Goal: Transaction & Acquisition: Download file/media

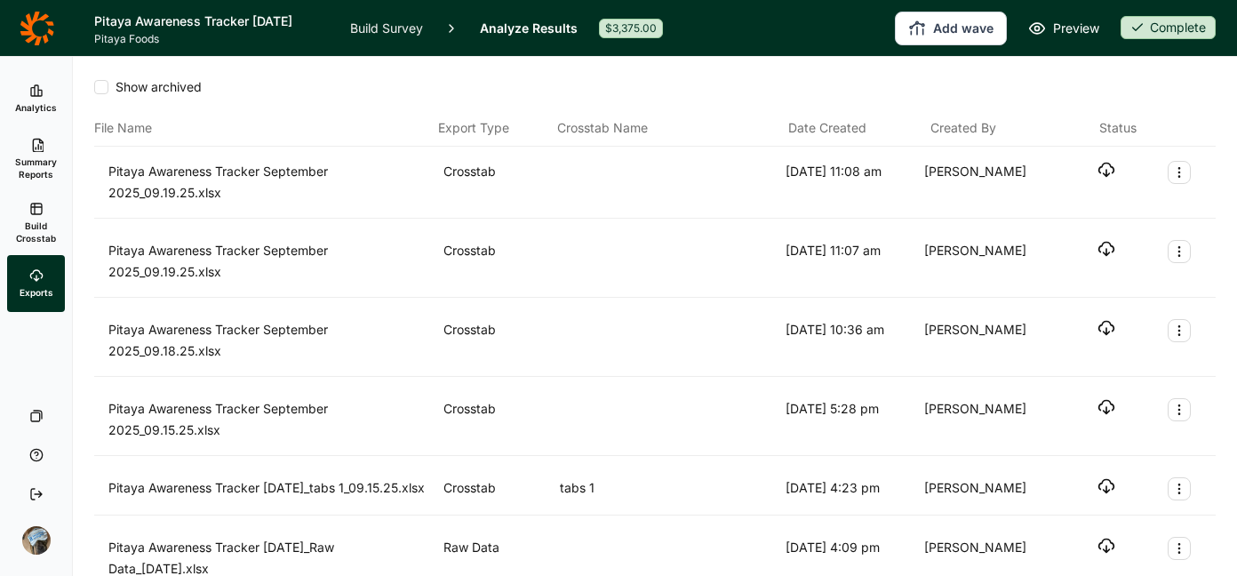
click at [34, 30] on icon at bounding box center [37, 29] width 35 height 36
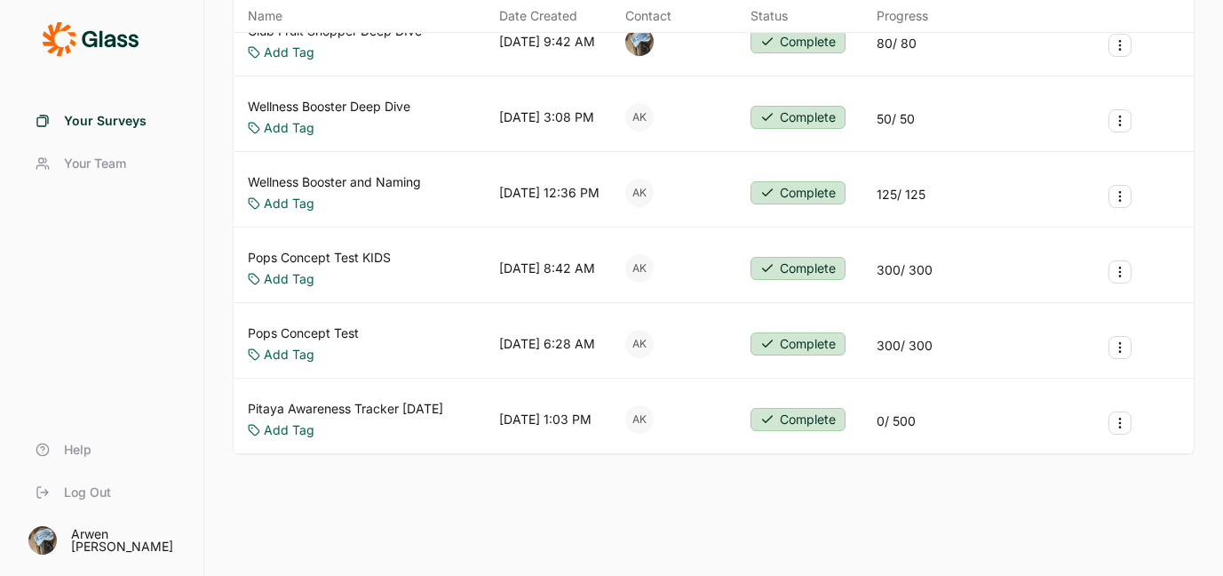
scroll to position [334, 0]
click at [347, 408] on link "Pitaya Awareness Tracker [DATE]" at bounding box center [345, 409] width 195 height 18
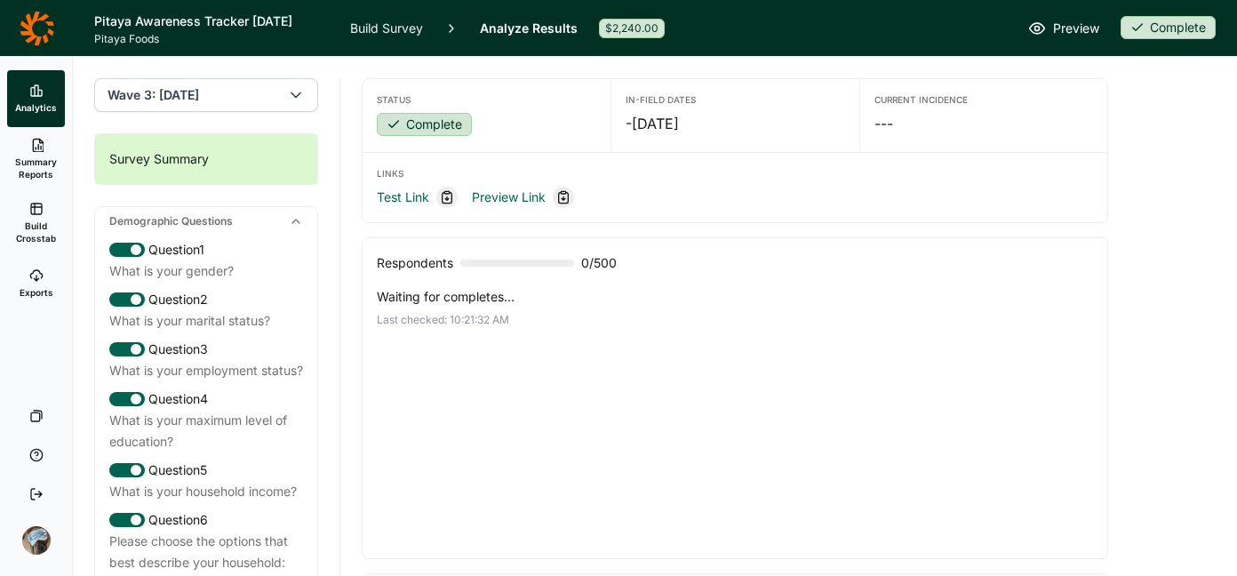
click at [199, 103] on span "Wave 3: [DATE]" at bounding box center [153, 95] width 92 height 18
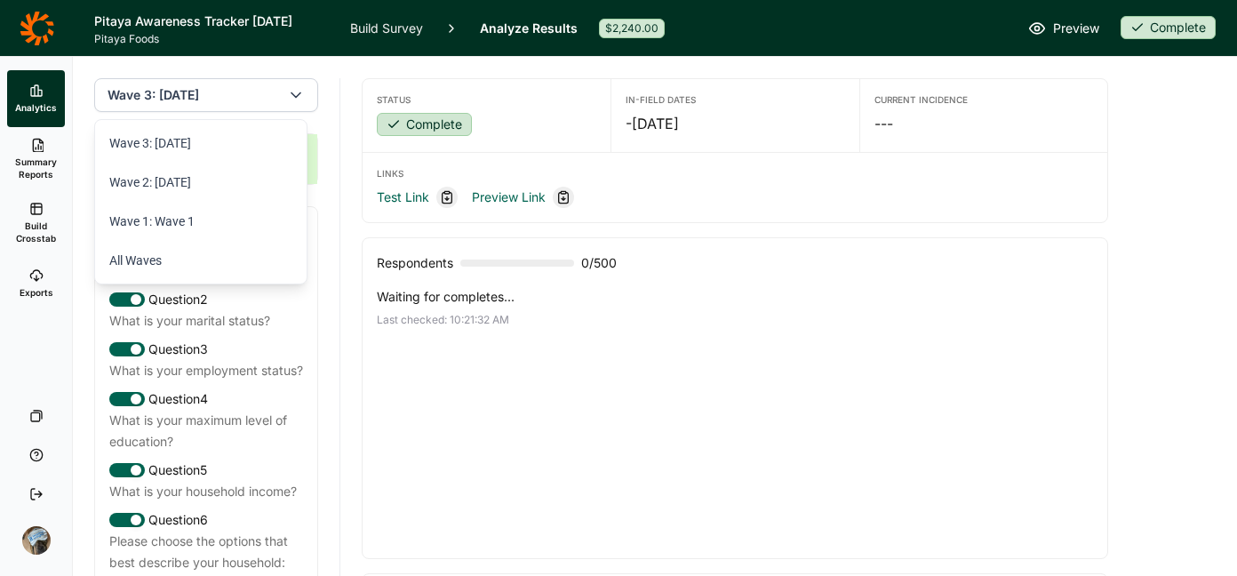
click at [495, 59] on div "Status Complete In-Field Dates - [DATE] Current Incidence --- Links Test Link P…" at bounding box center [735, 430] width 746 height 746
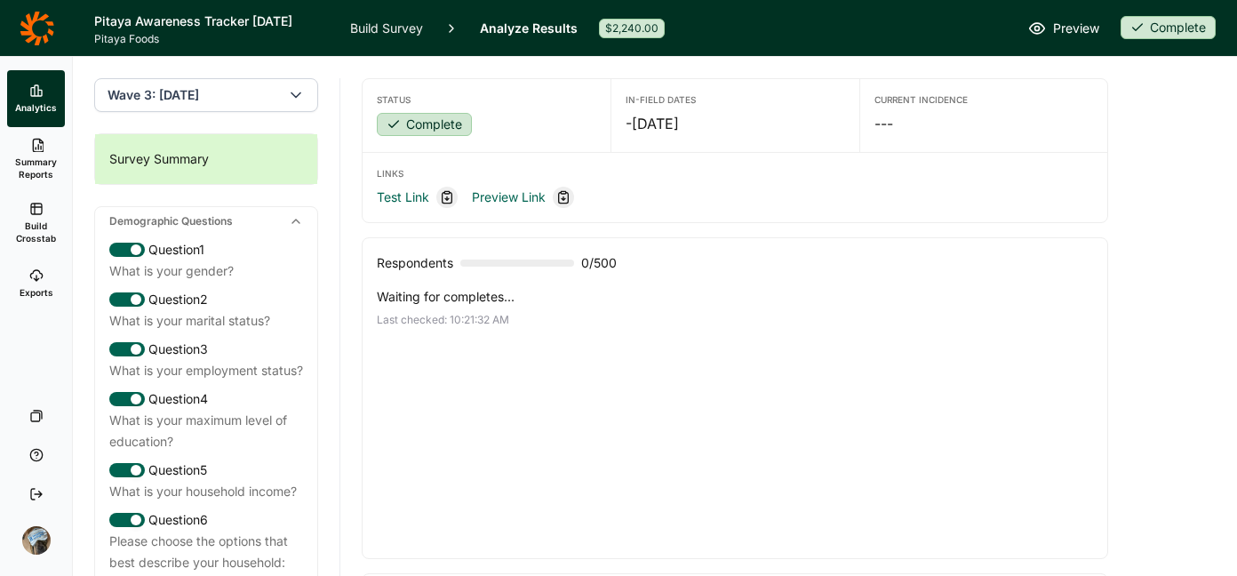
click at [35, 215] on icon at bounding box center [36, 209] width 14 height 14
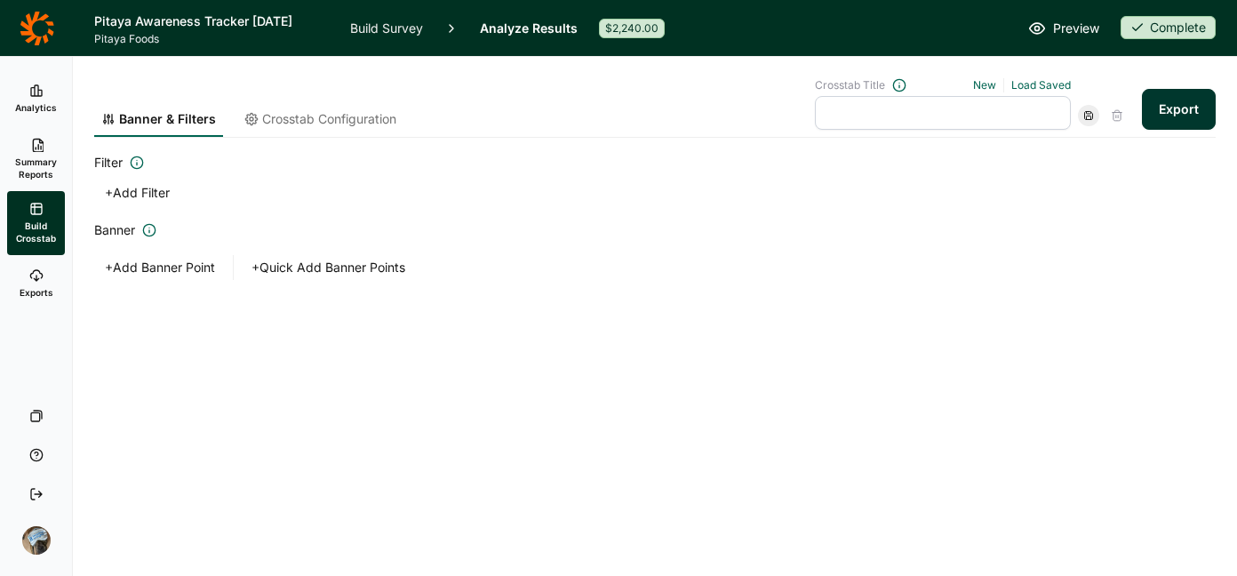
click at [375, 267] on button "+ Quick Add Banner Points" at bounding box center [328, 267] width 175 height 25
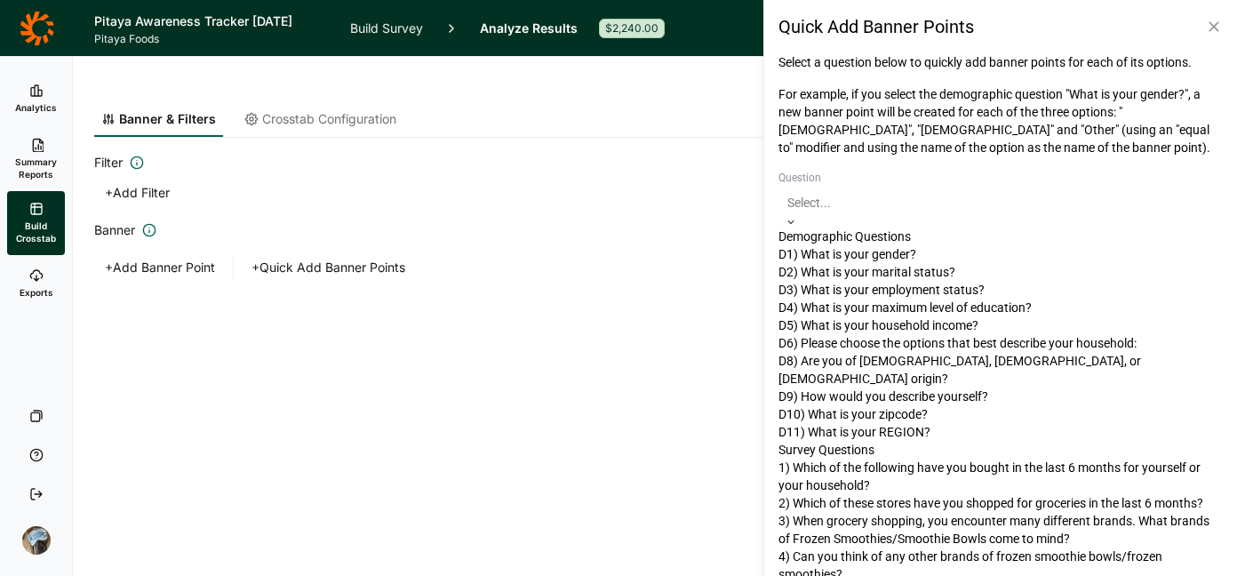
click at [1058, 210] on div at bounding box center [1000, 202] width 426 height 21
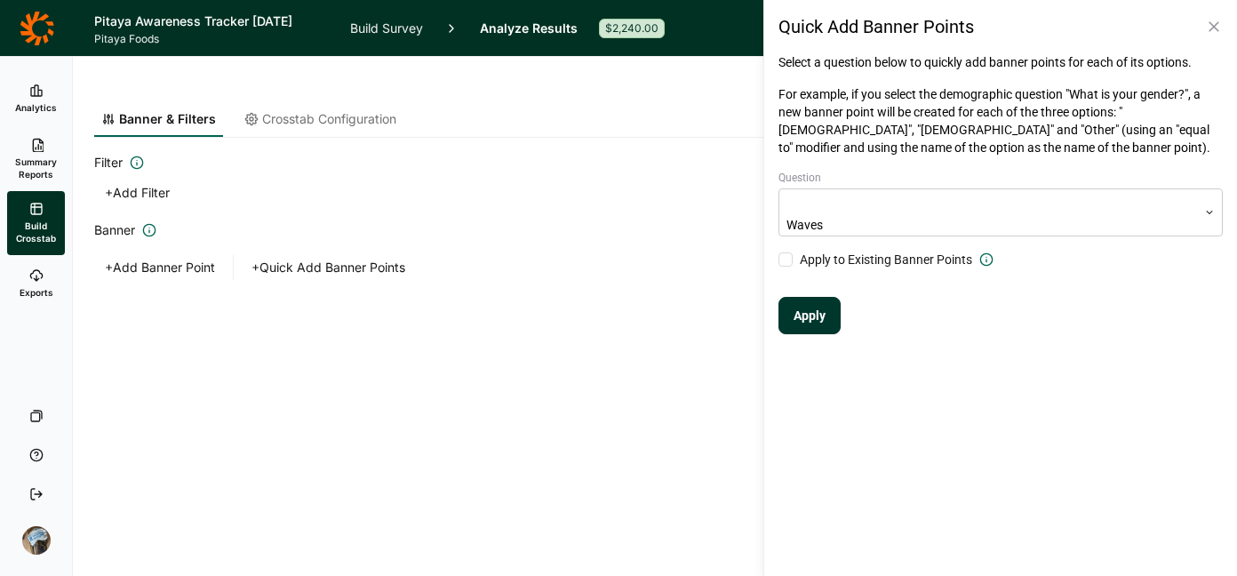
click at [802, 308] on button "Apply" at bounding box center [809, 315] width 62 height 37
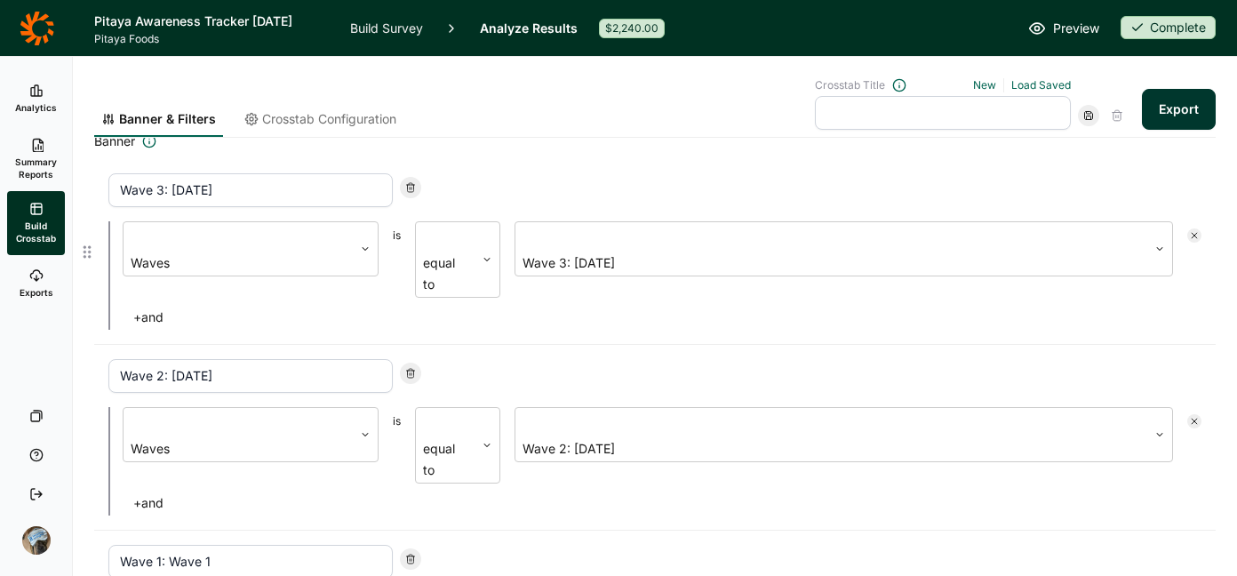
scroll to position [87, 0]
click at [416, 184] on div at bounding box center [410, 189] width 21 height 21
type input "Wave 2: [DATE]"
type input "Wave 1: Wave 1"
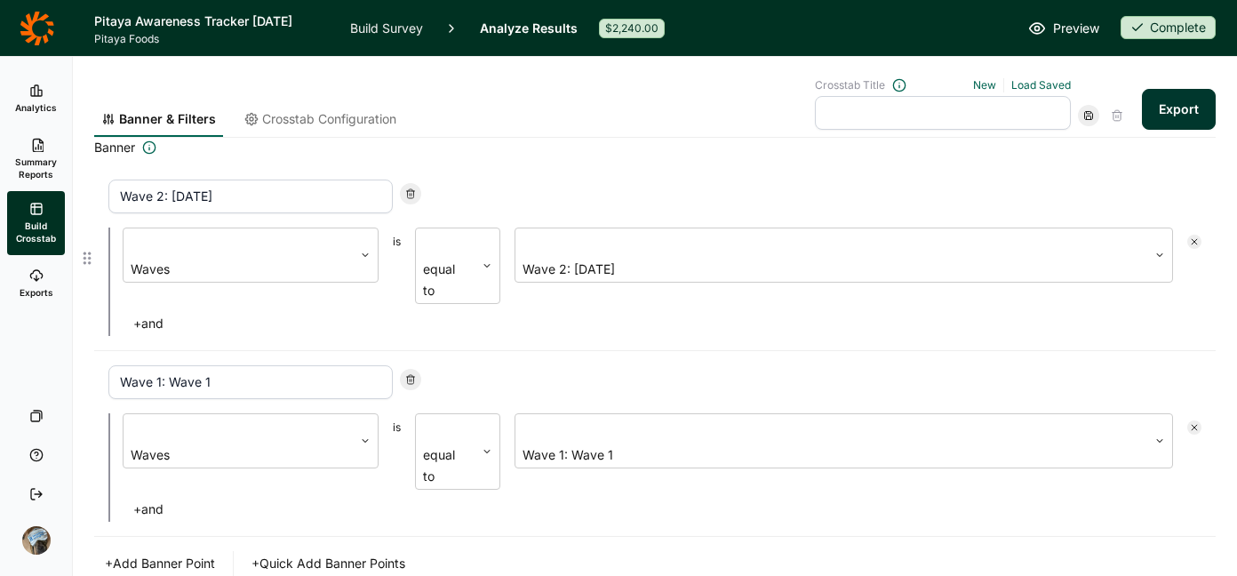
click at [416, 184] on div at bounding box center [410, 198] width 21 height 30
click at [413, 188] on icon at bounding box center [410, 193] width 11 height 11
type input "Wave 1: Wave 1"
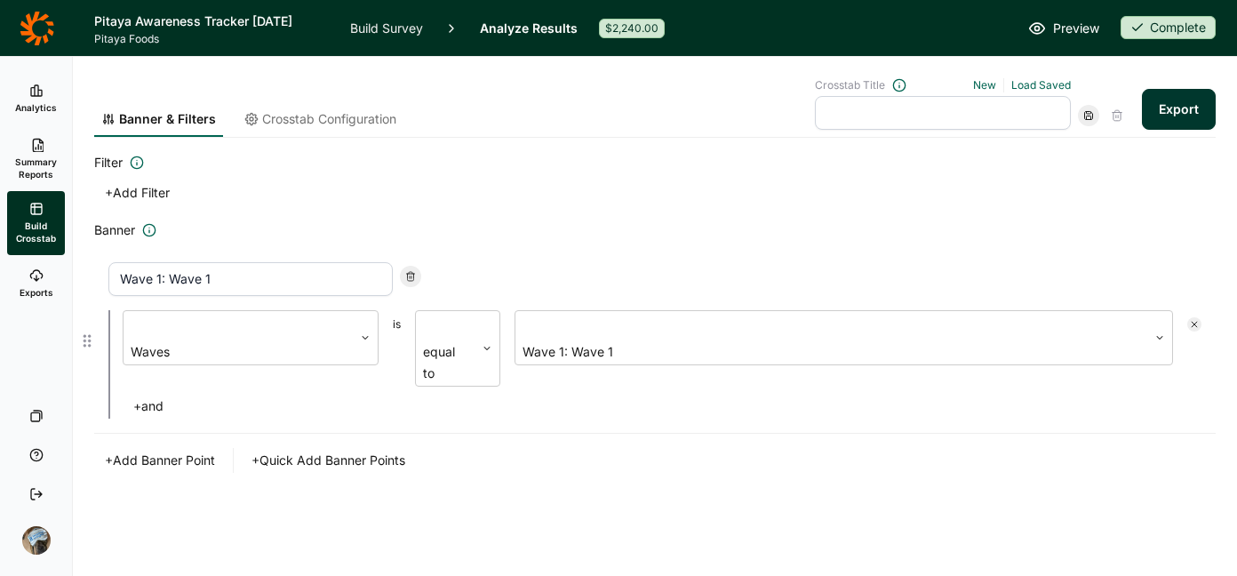
click at [415, 269] on div at bounding box center [410, 276] width 21 height 21
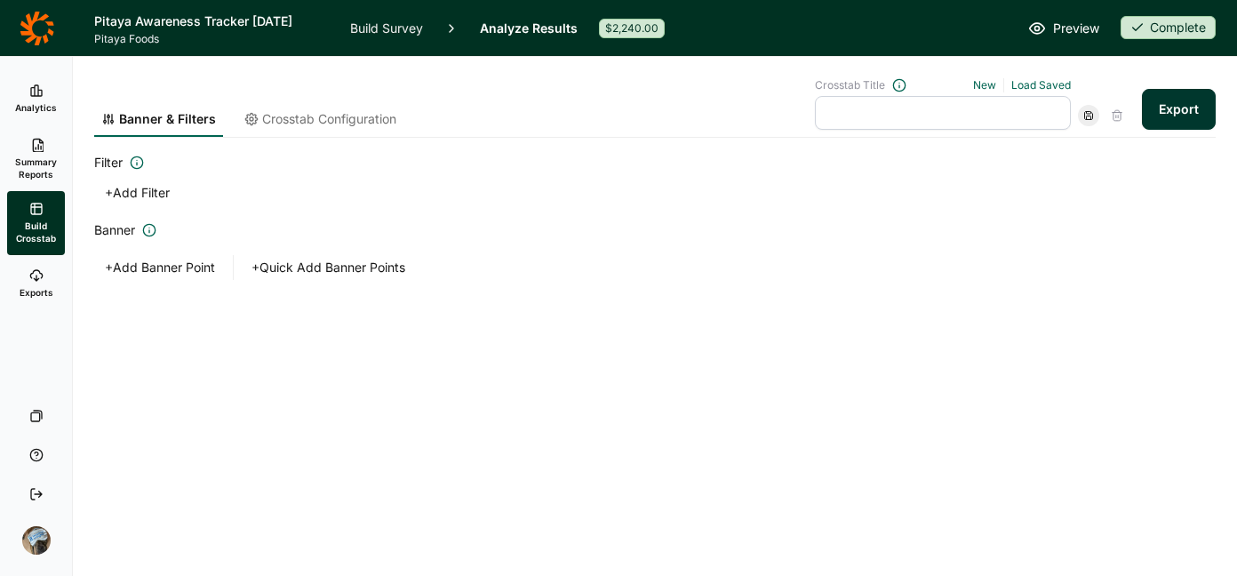
click at [183, 260] on button "+ Add Banner Point" at bounding box center [159, 267] width 131 height 25
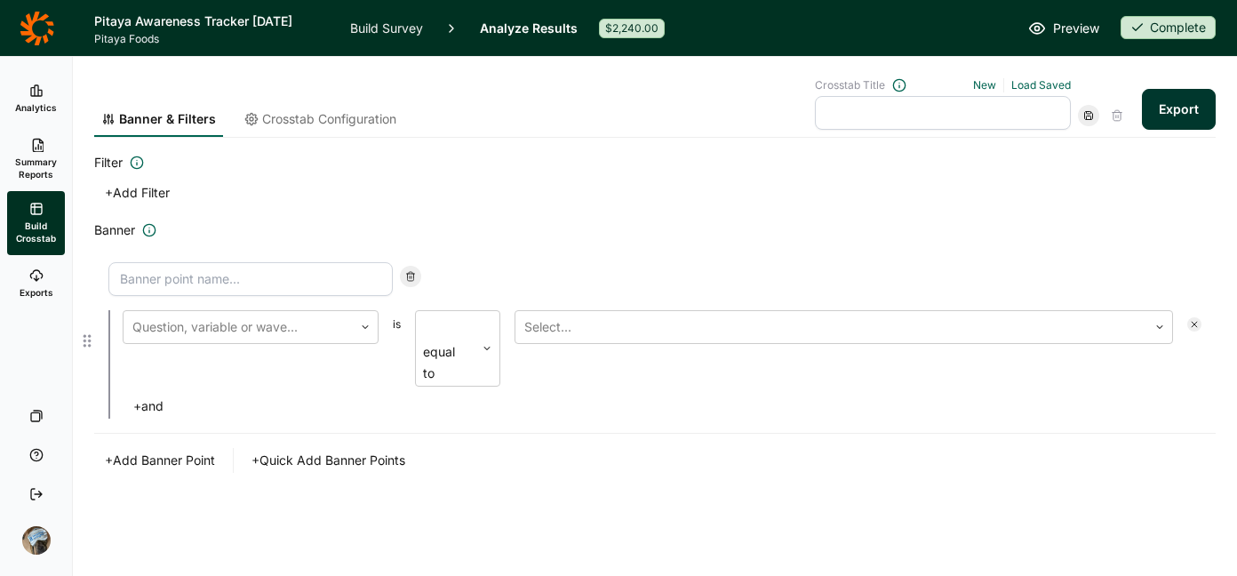
click at [291, 268] on input at bounding box center [250, 279] width 284 height 34
type input "Under 35"
click at [286, 318] on div at bounding box center [237, 326] width 211 height 25
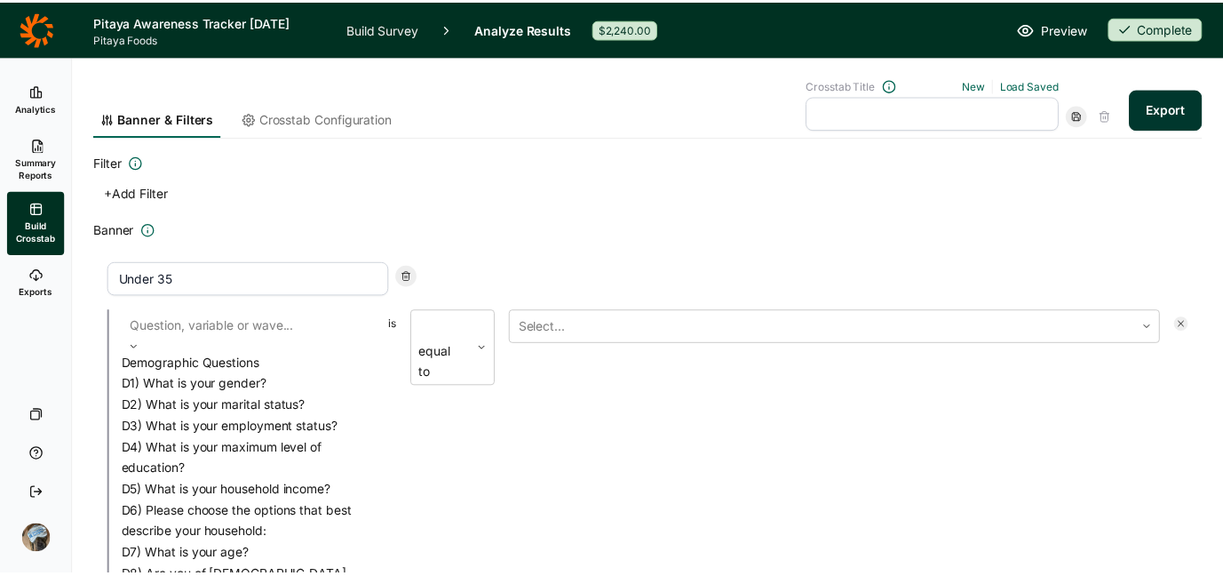
scroll to position [140, 0]
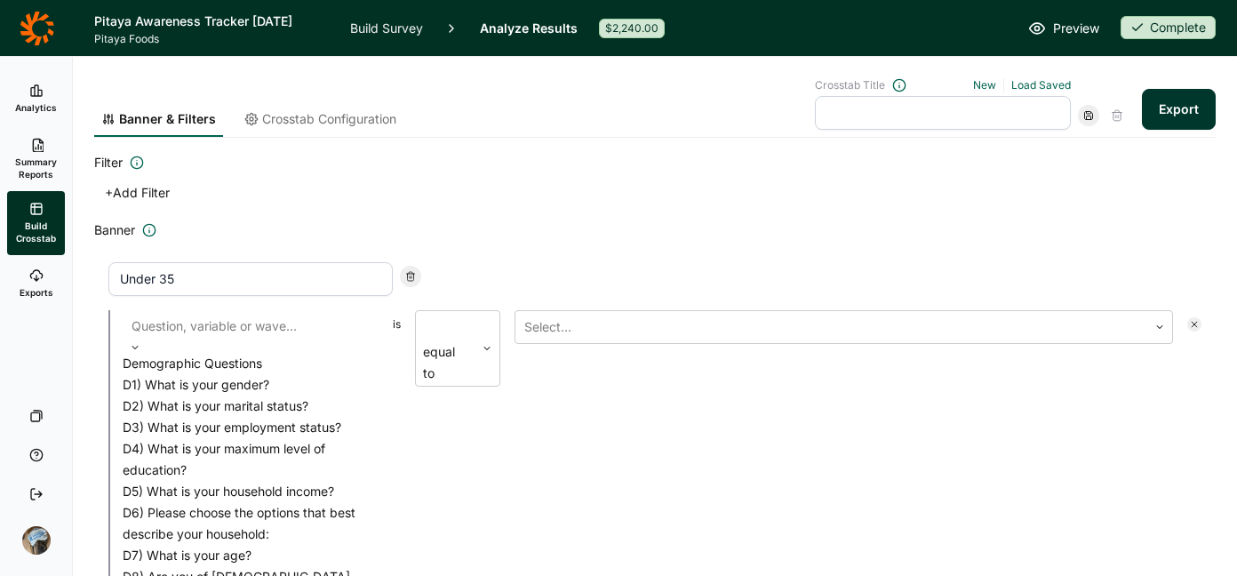
click at [276, 545] on div "D7) What is your age?" at bounding box center [251, 555] width 256 height 21
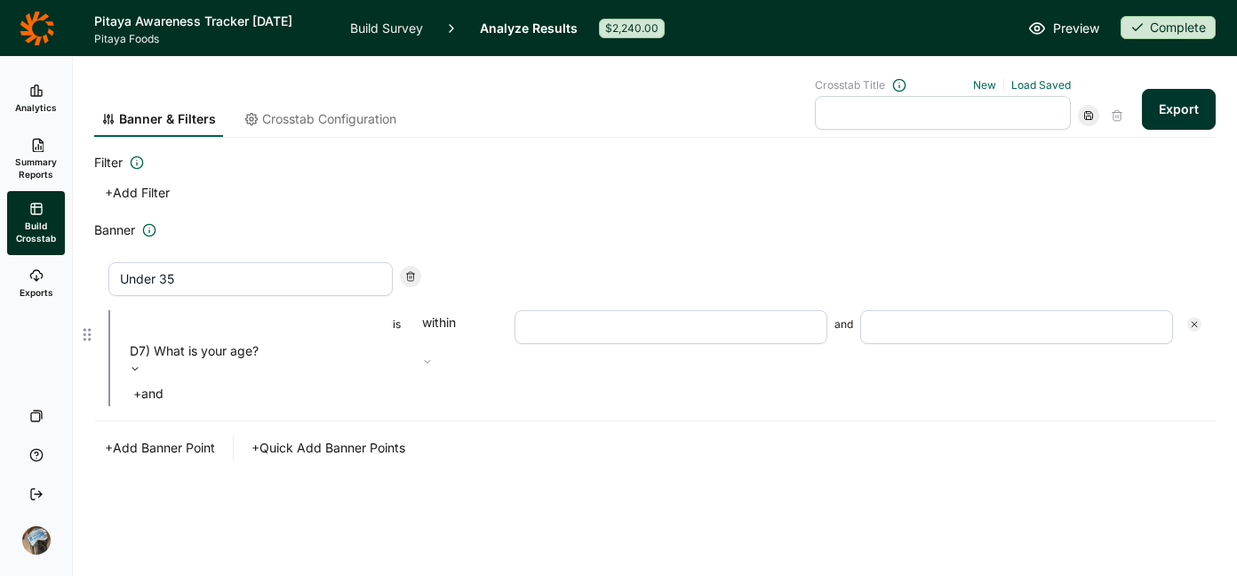
click at [597, 327] on input "number" at bounding box center [670, 327] width 313 height 34
type input "18"
type input "35"
click at [359, 428] on button "+ Quick Add Banner Points" at bounding box center [328, 440] width 175 height 25
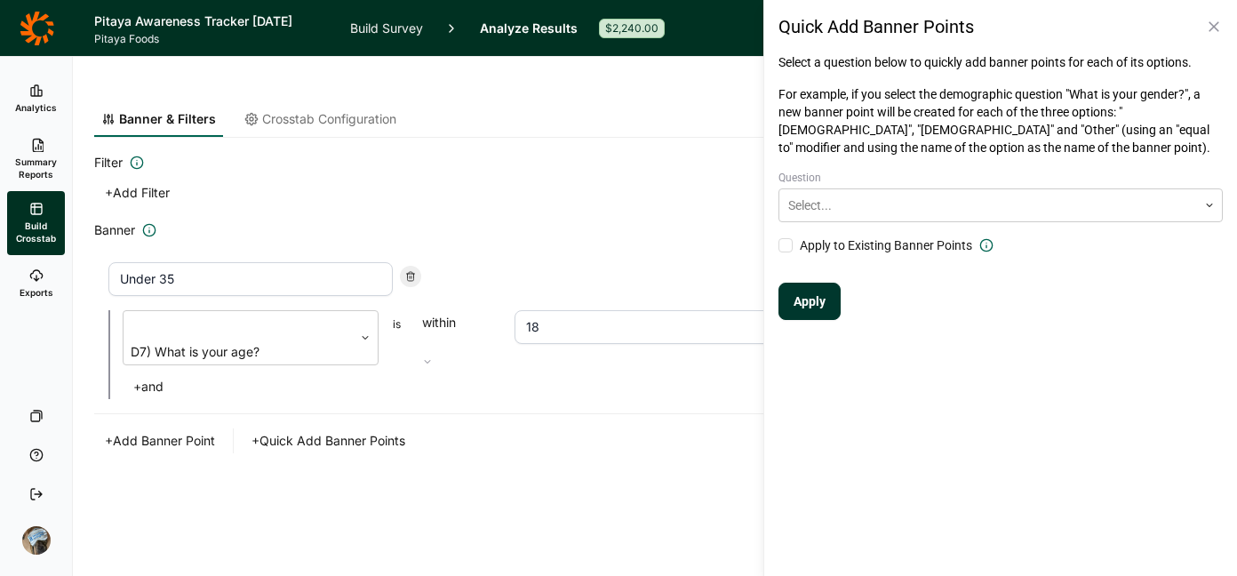
click at [1208, 22] on icon at bounding box center [1214, 27] width 18 height 18
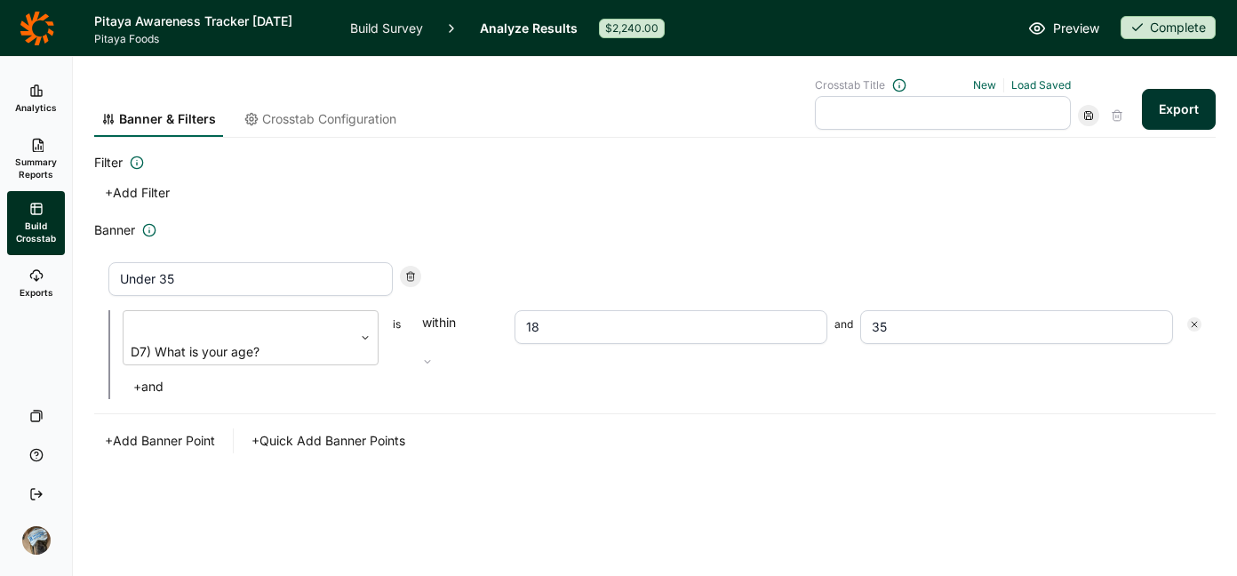
click at [46, 25] on icon at bounding box center [37, 29] width 35 height 36
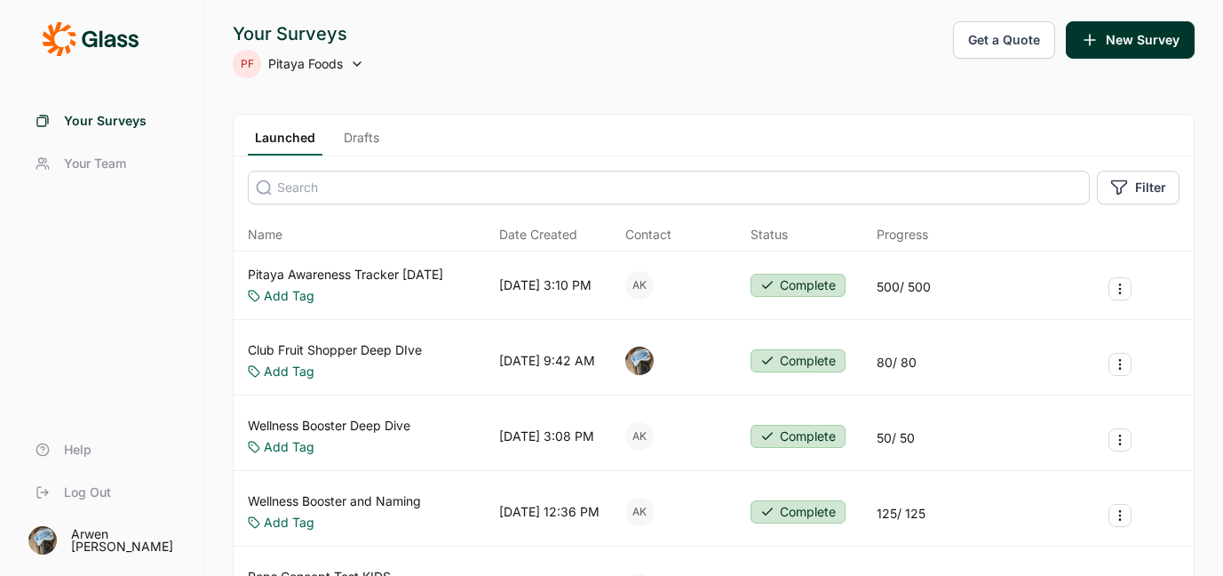
click at [82, 42] on icon at bounding box center [90, 39] width 97 height 36
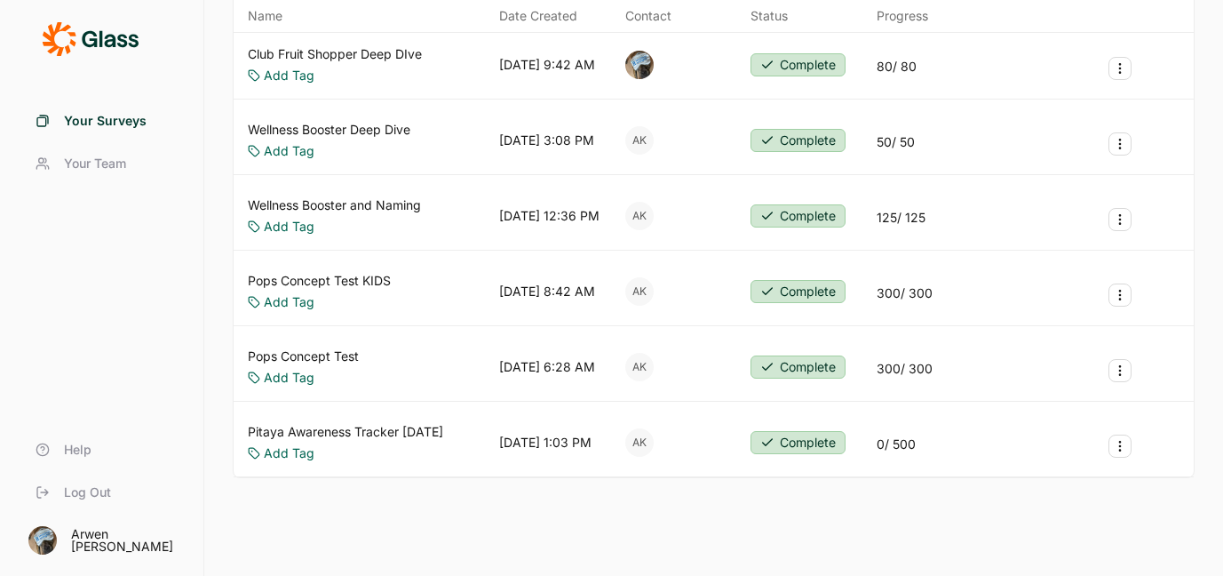
scroll to position [354, 0]
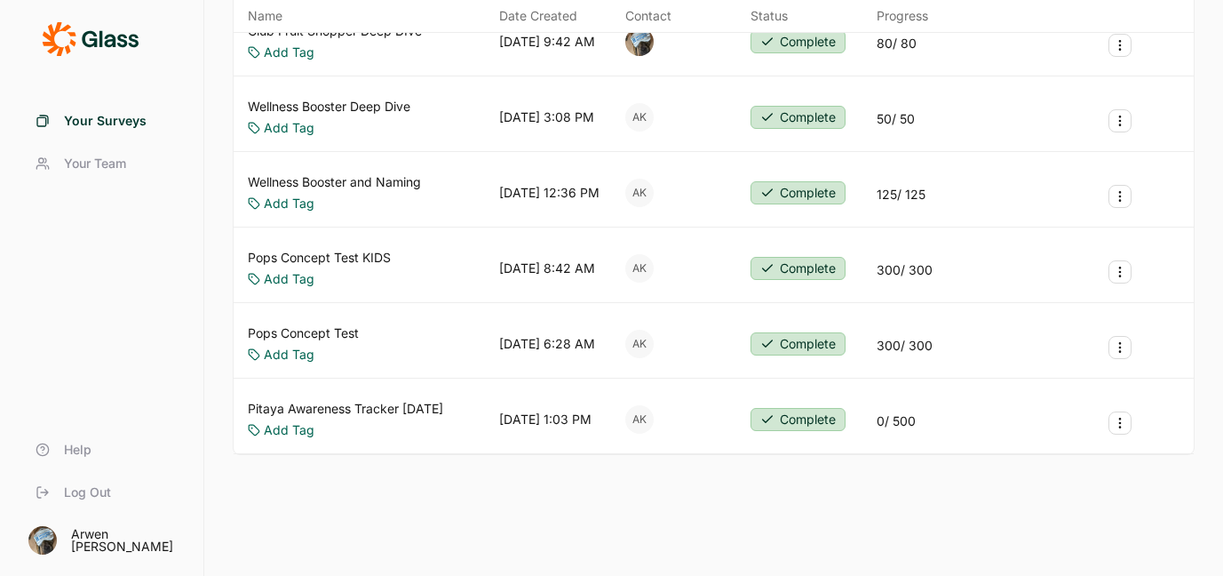
click at [397, 400] on link "Pitaya Awareness Tracker [DATE]" at bounding box center [345, 409] width 195 height 18
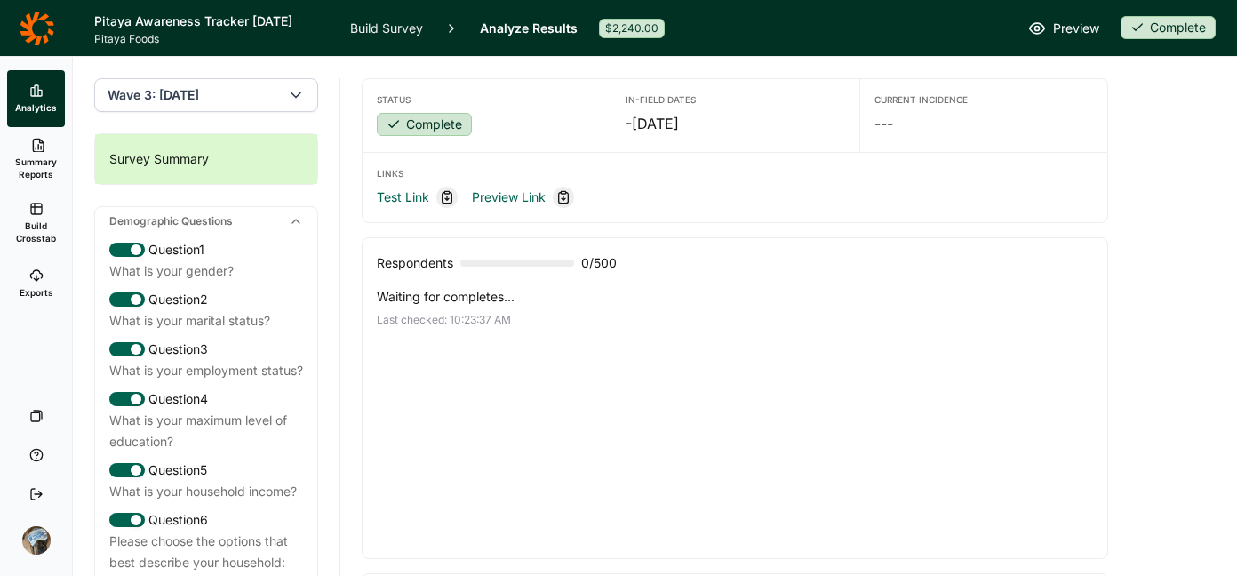
click at [38, 155] on span "Summary Reports" at bounding box center [36, 167] width 44 height 25
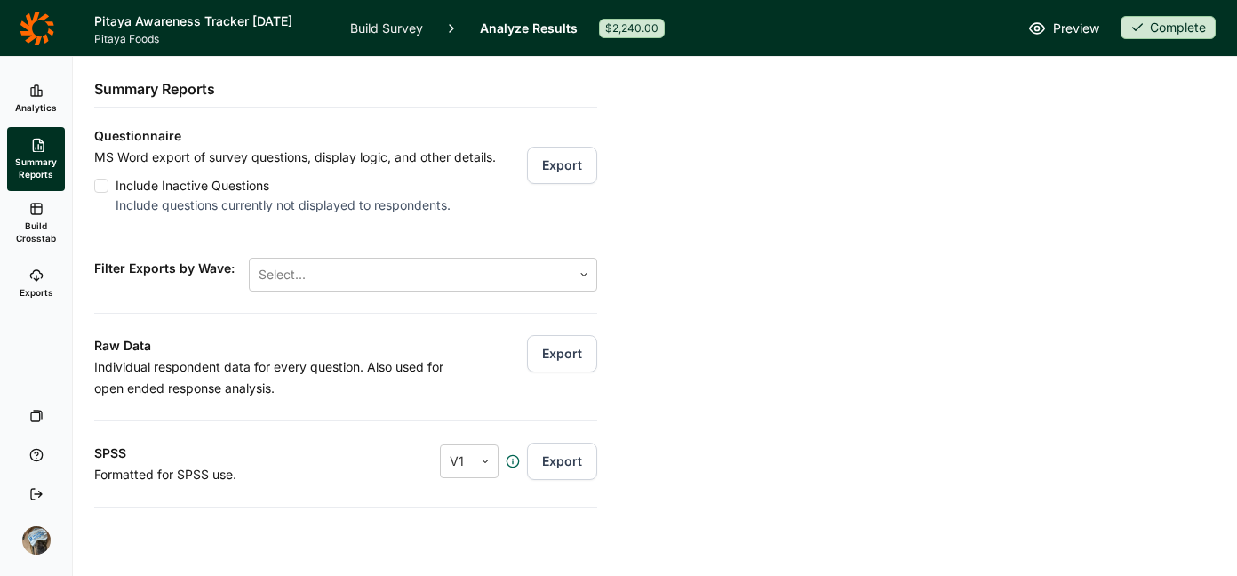
click at [35, 84] on icon at bounding box center [36, 91] width 14 height 14
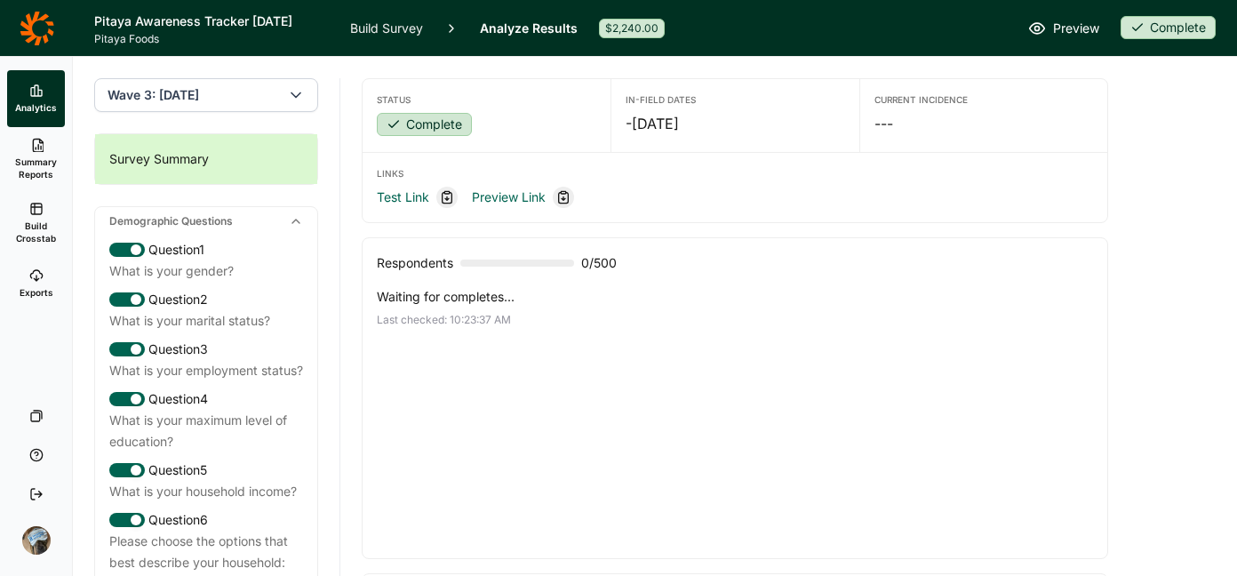
click at [402, 30] on link "Build Survey" at bounding box center [386, 28] width 73 height 56
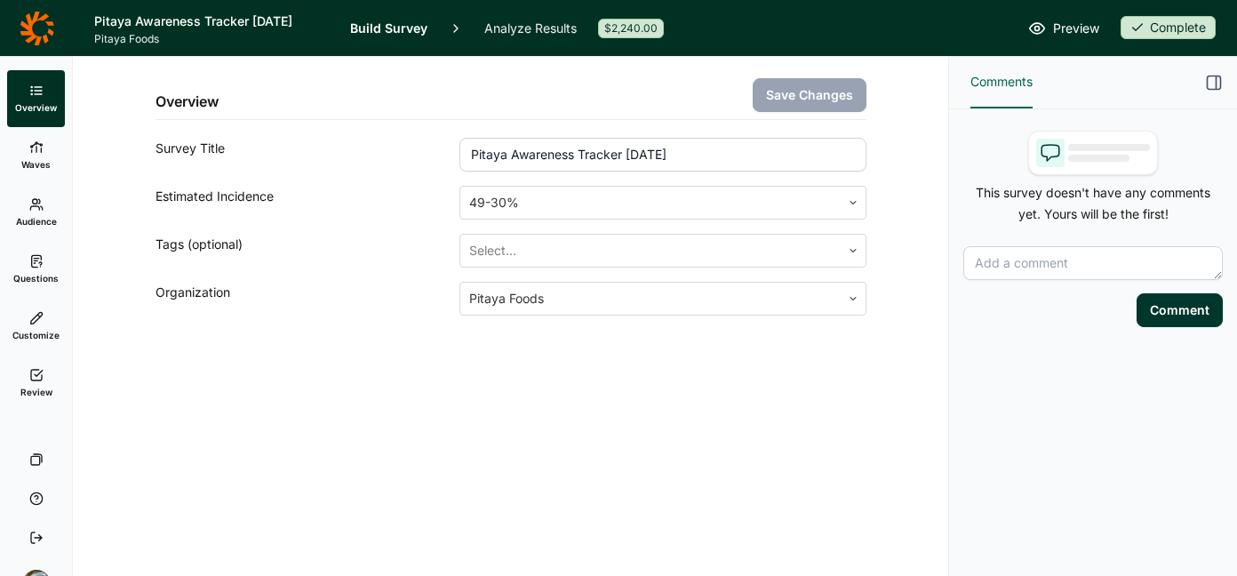
click at [41, 374] on use at bounding box center [37, 375] width 12 height 11
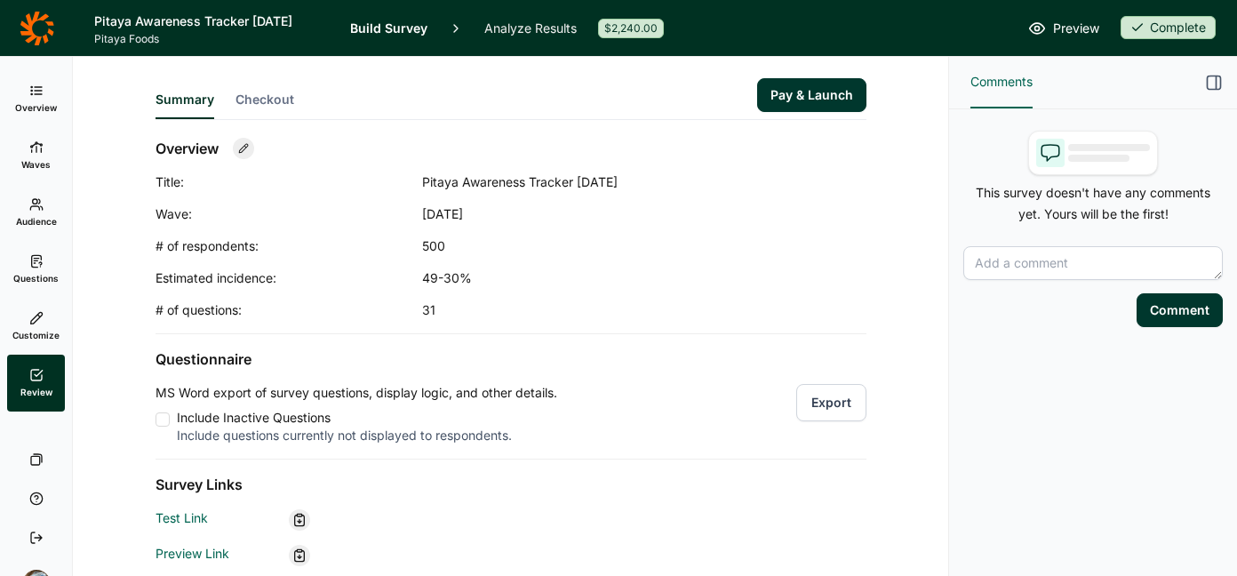
click at [260, 102] on span "Checkout" at bounding box center [264, 100] width 59 height 18
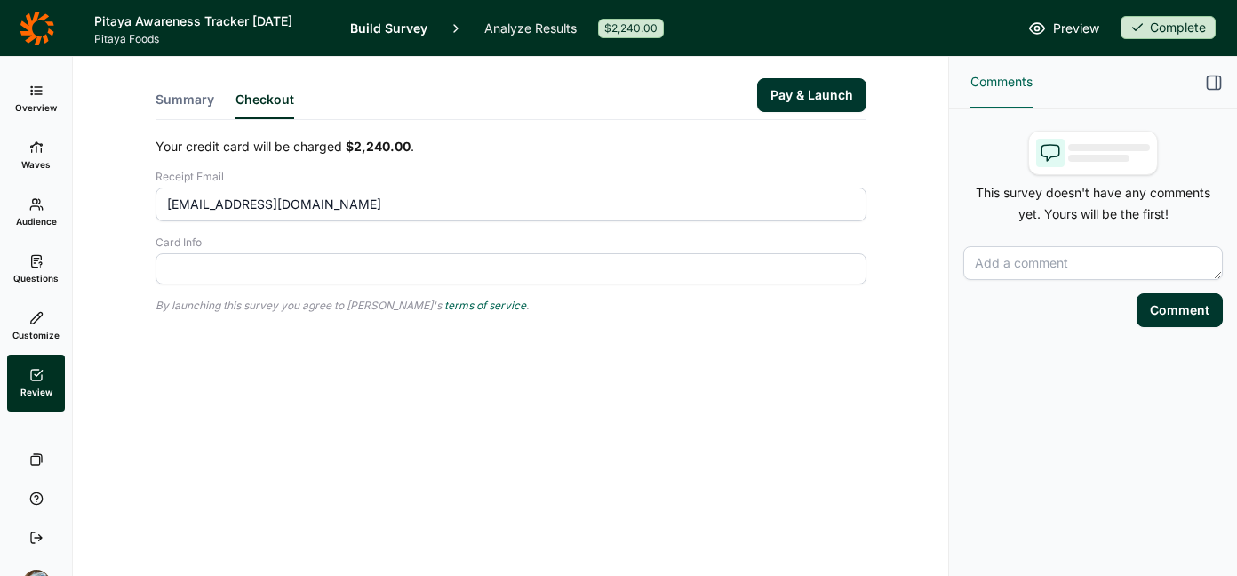
click at [168, 98] on button "Summary" at bounding box center [184, 105] width 59 height 28
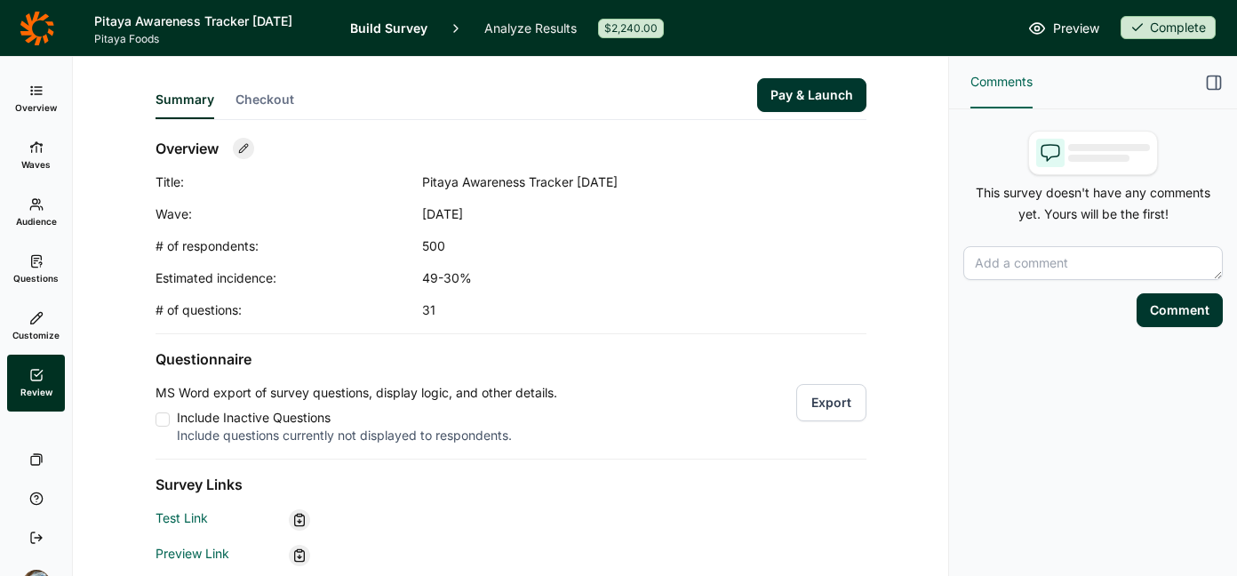
click at [43, 86] on link "Overview" at bounding box center [36, 98] width 58 height 57
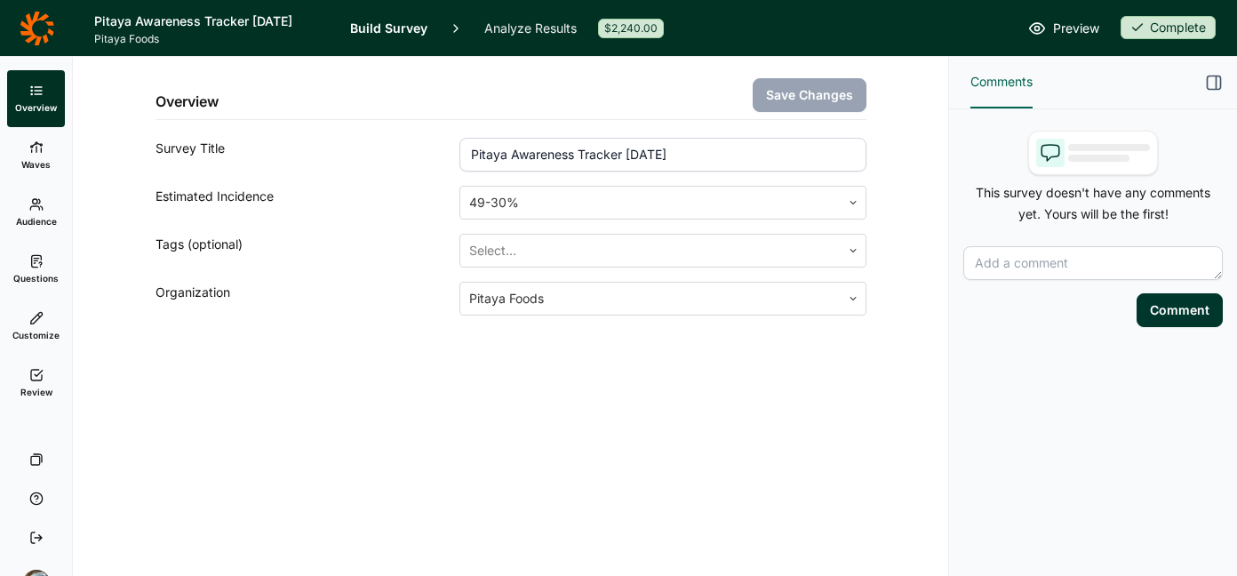
click at [312, 372] on div "Overview Save Changes Survey Title Pitaya Awareness Tracker [DATE] Estimated In…" at bounding box center [510, 229] width 832 height 344
click at [20, 36] on icon at bounding box center [37, 29] width 35 height 36
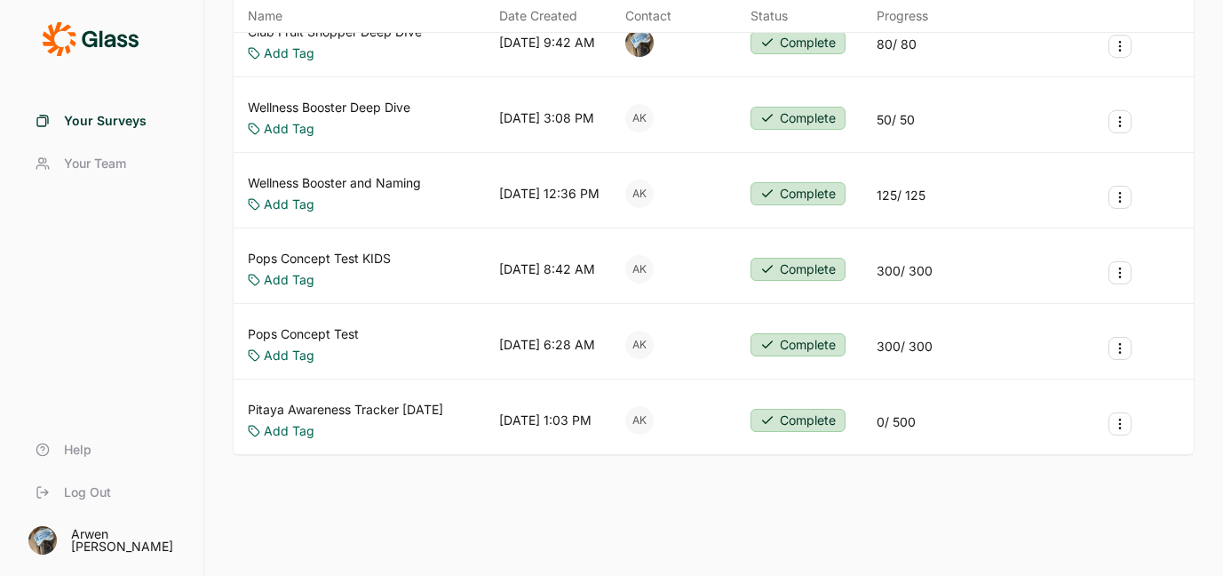
scroll to position [354, 0]
click at [379, 400] on link "Pitaya Awareness Tracker [DATE]" at bounding box center [345, 409] width 195 height 18
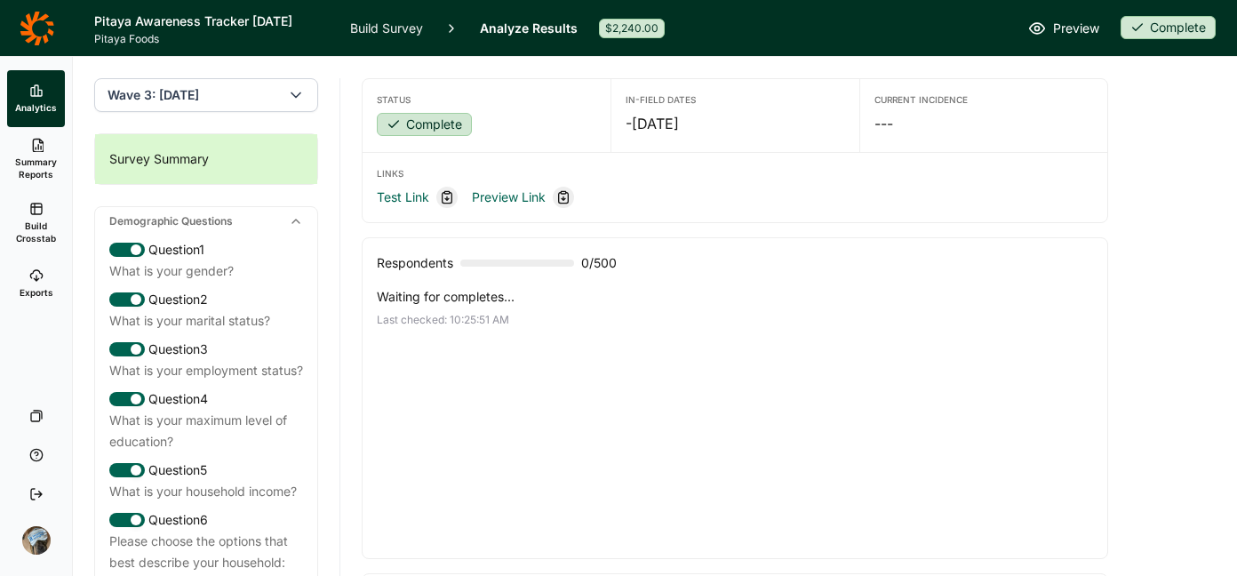
click at [288, 81] on button "Wave 3: [DATE]" at bounding box center [206, 95] width 224 height 34
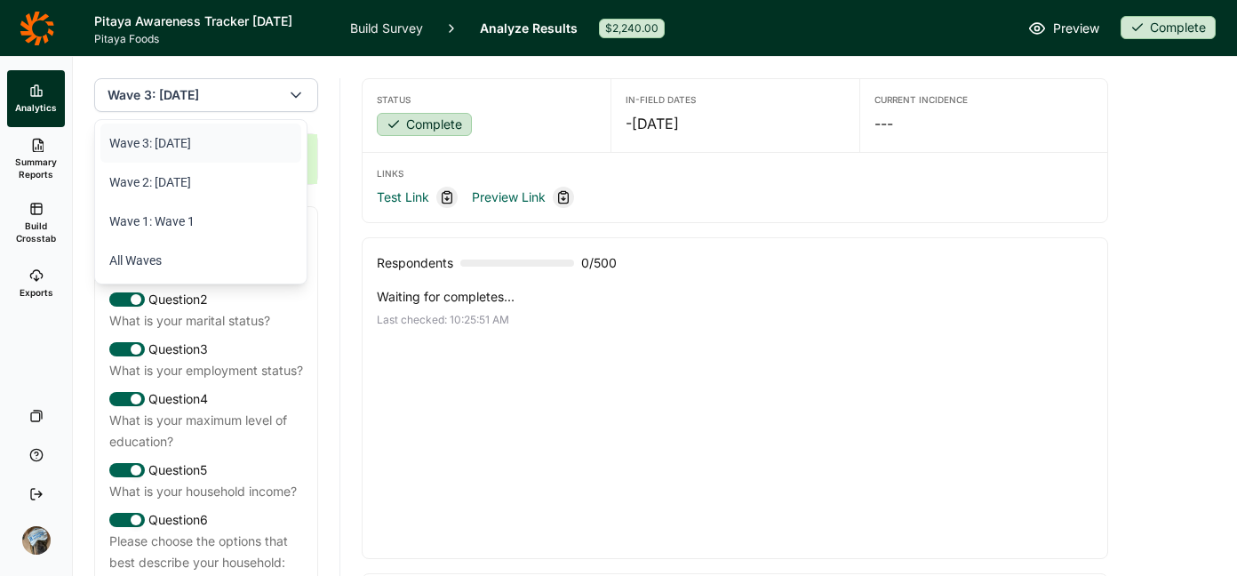
click at [213, 147] on li "Wave 3: [DATE]" at bounding box center [200, 142] width 201 height 39
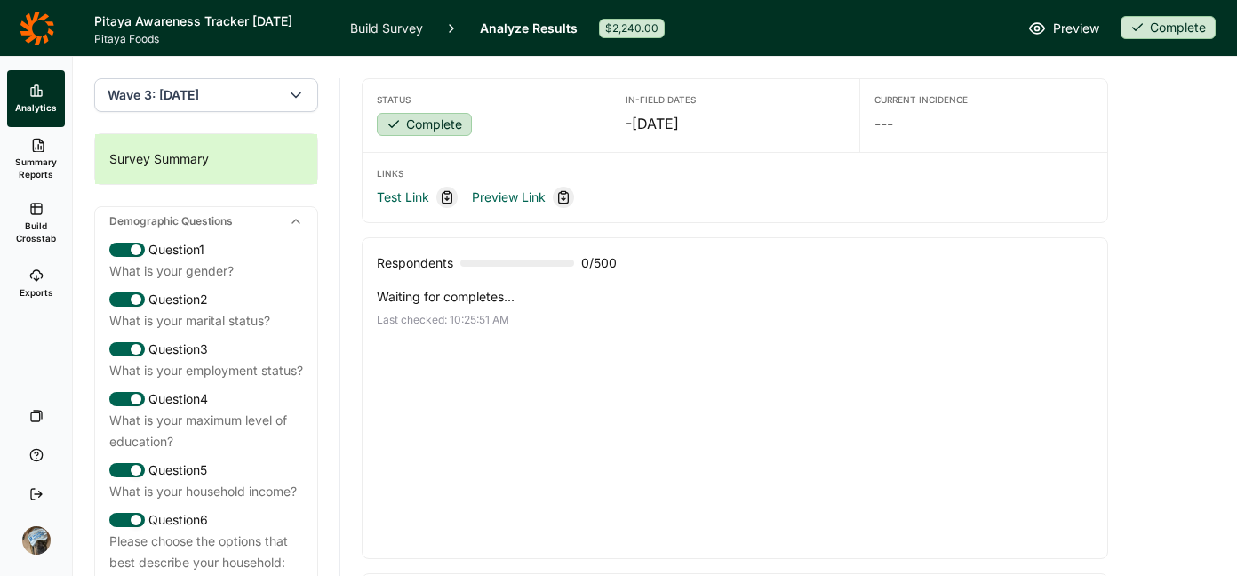
click at [176, 87] on span "Wave 3: [DATE]" at bounding box center [153, 95] width 92 height 18
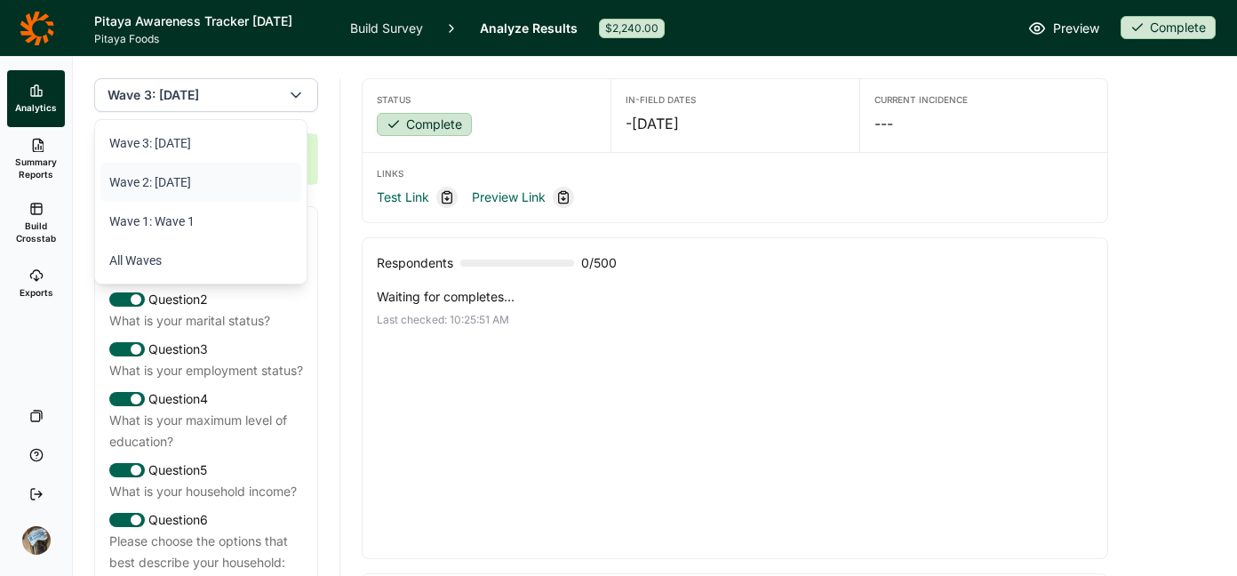
click at [171, 187] on li "Wave 2: [DATE]" at bounding box center [200, 182] width 201 height 39
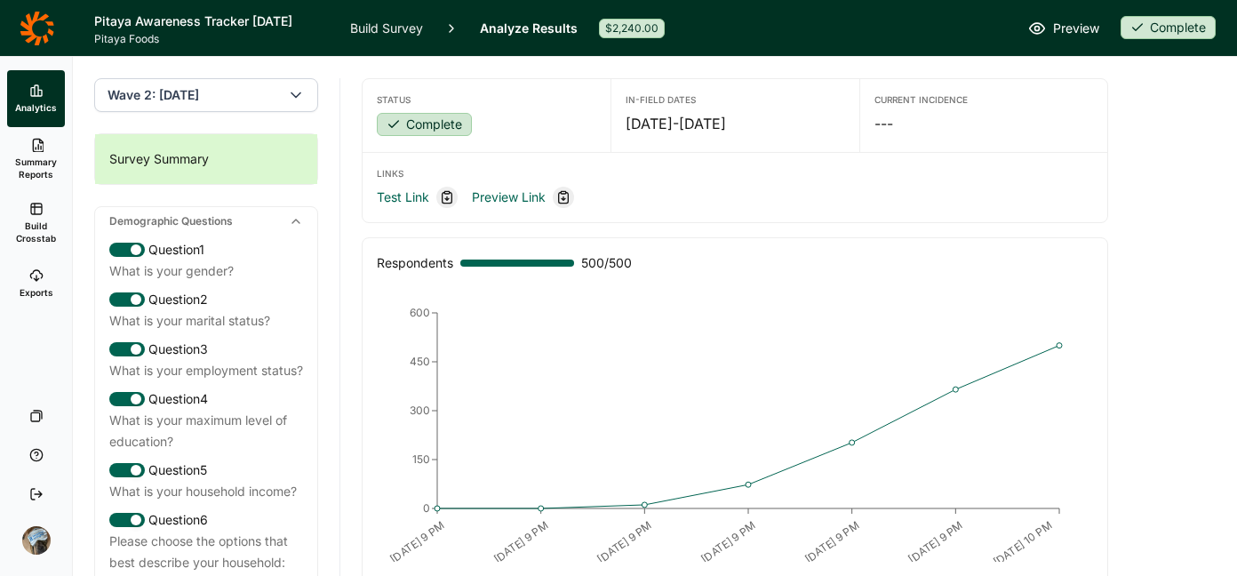
click at [199, 87] on span "Wave 2: [DATE]" at bounding box center [153, 95] width 92 height 18
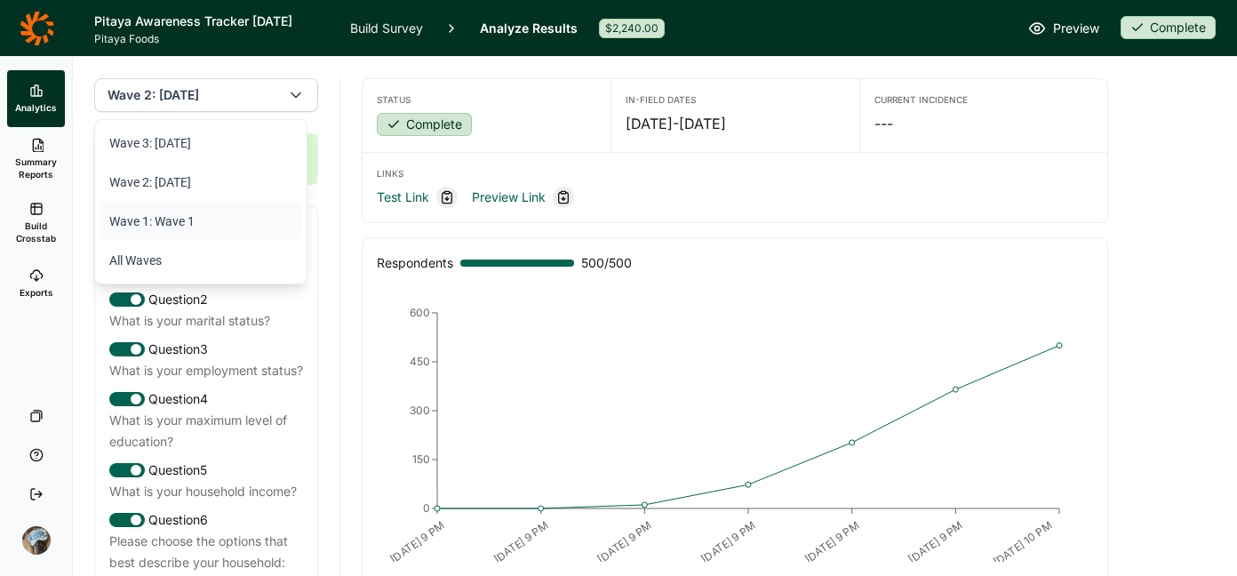
click at [186, 226] on li "Wave 1: Wave 1" at bounding box center [200, 221] width 201 height 39
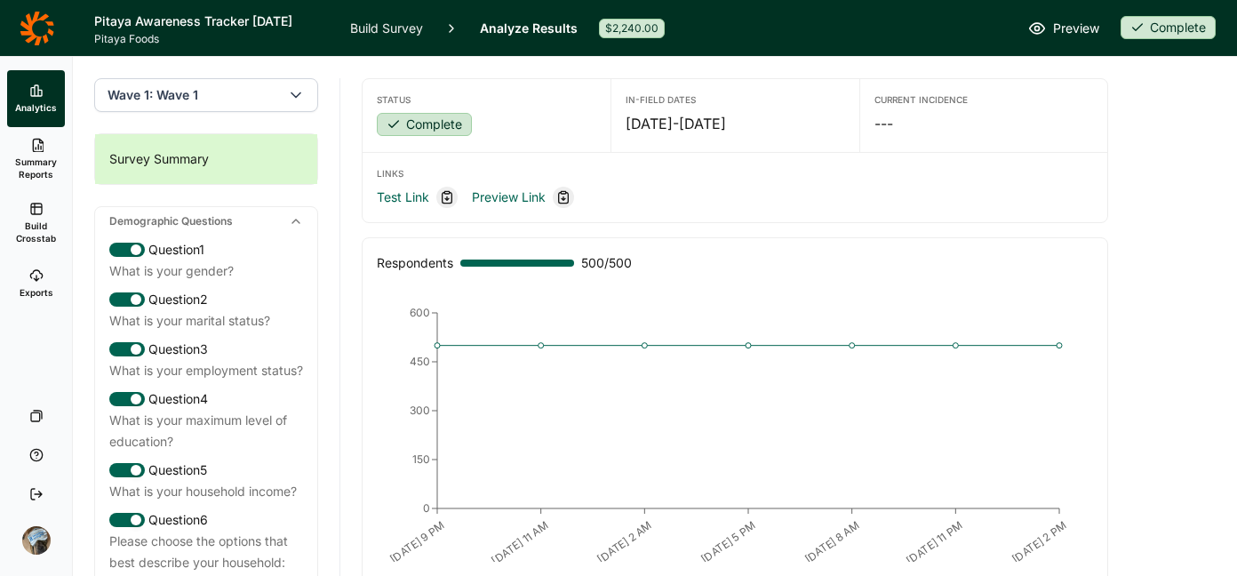
click at [24, 225] on span "Build Crosstab" at bounding box center [36, 231] width 44 height 25
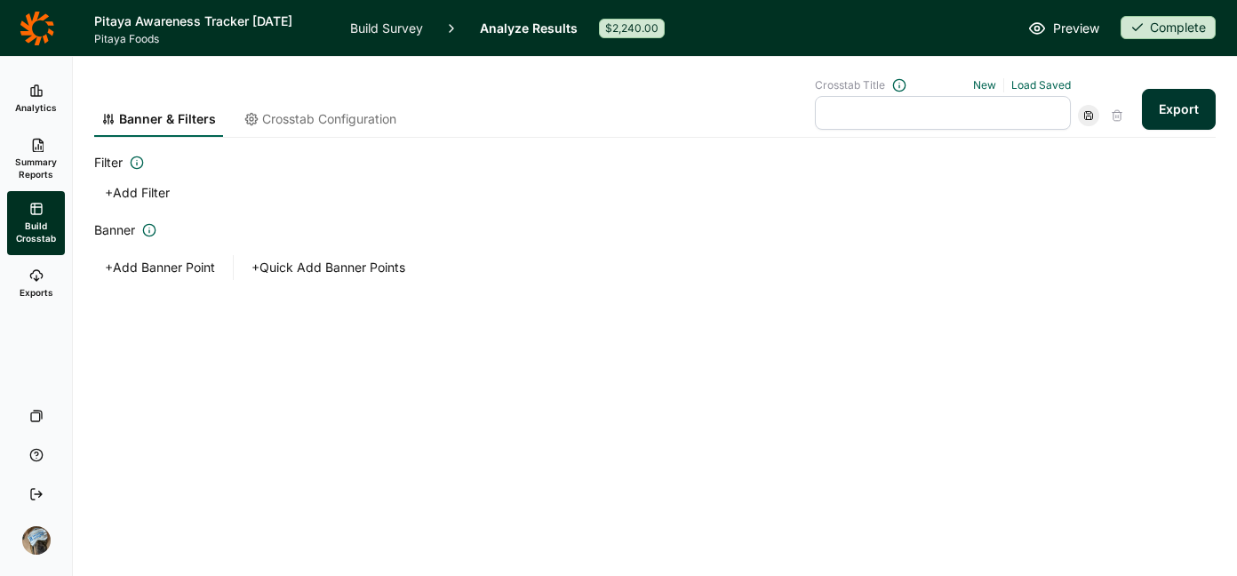
click at [163, 263] on button "+ Add Banner Point" at bounding box center [159, 267] width 131 height 25
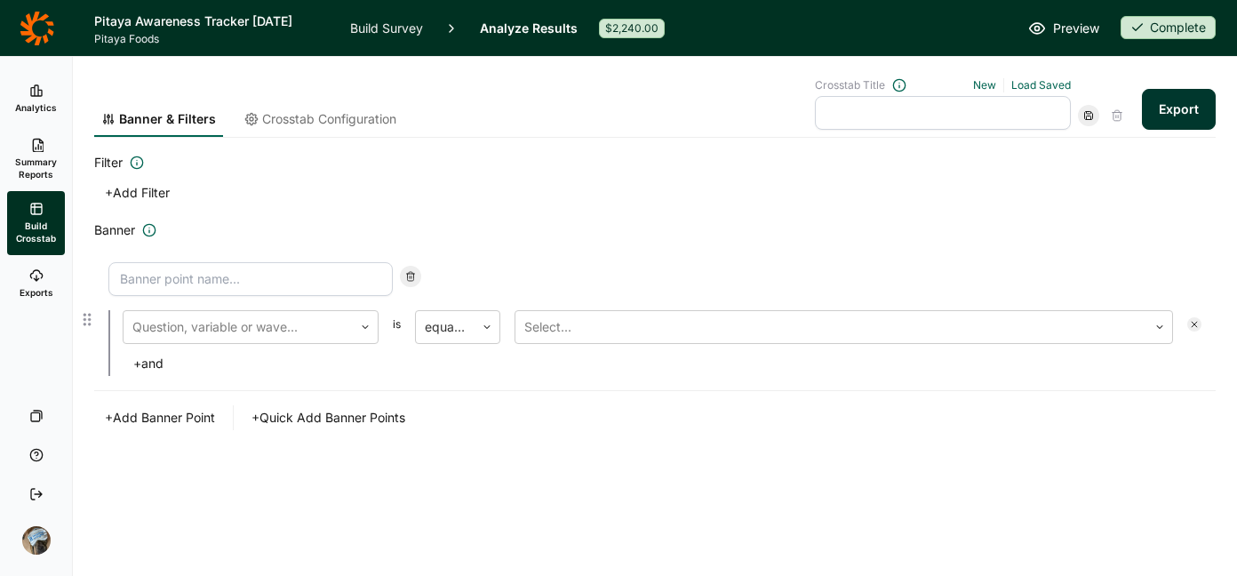
click at [175, 280] on input at bounding box center [250, 279] width 284 height 34
type input "Under 35"
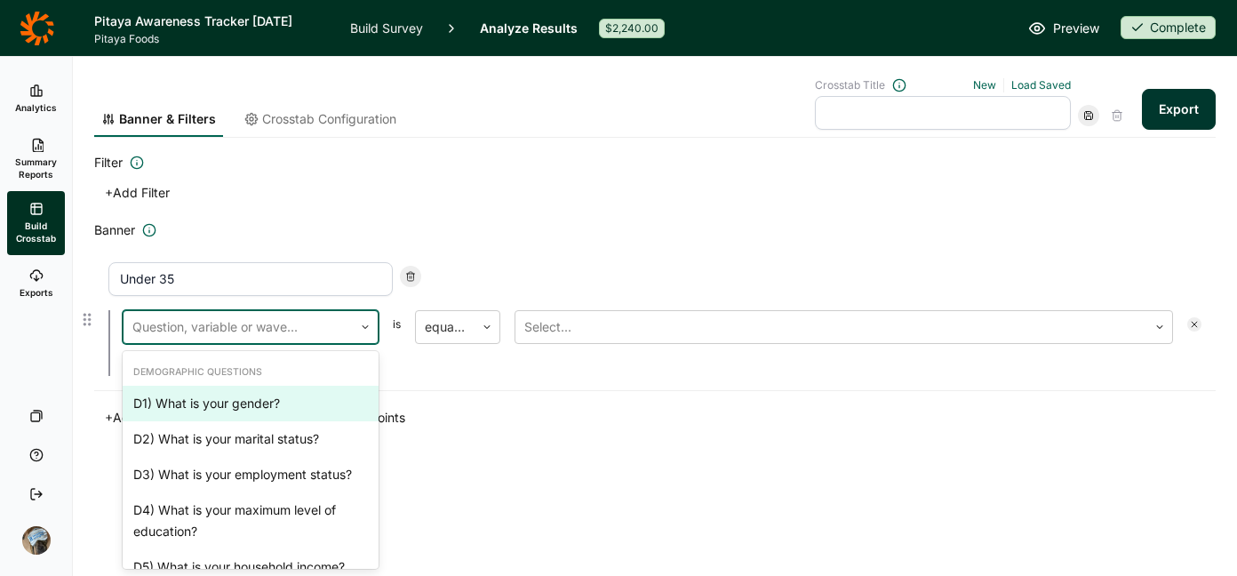
click at [257, 324] on div at bounding box center [237, 326] width 211 height 25
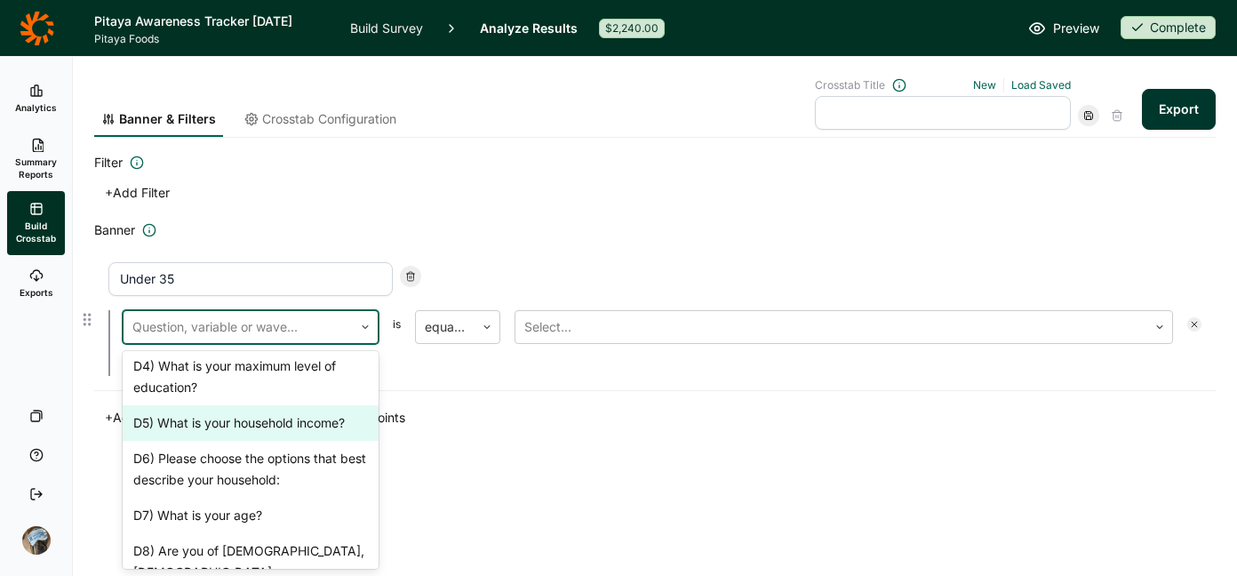
scroll to position [153, 0]
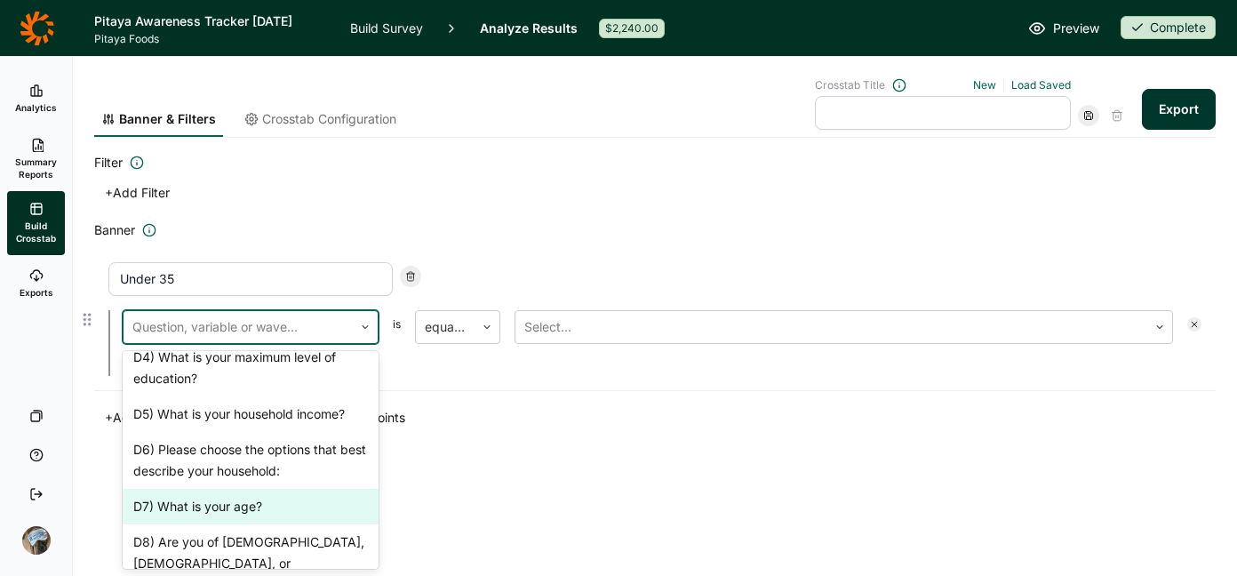
click at [262, 507] on div "D7) What is your age?" at bounding box center [251, 507] width 256 height 36
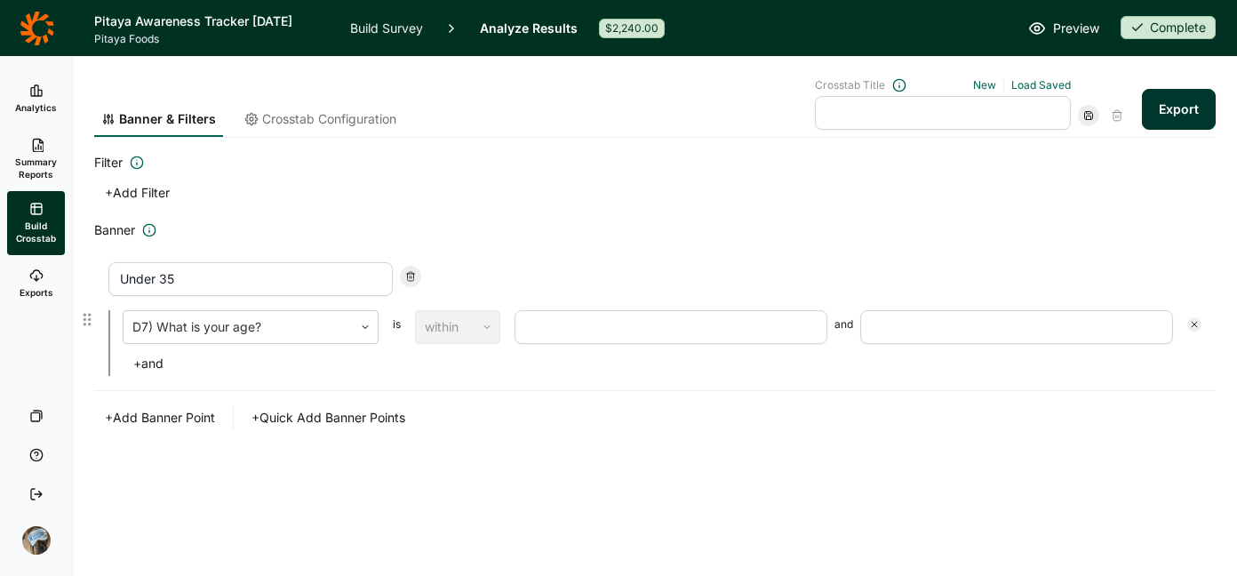
click at [632, 336] on input "number" at bounding box center [670, 327] width 313 height 34
type input "18"
type input "35"
click at [651, 476] on div "Banner & Filters Crosstab Configuration Crosstab Title New Load Saved Export Fi…" at bounding box center [654, 286] width 1121 height 458
click at [347, 411] on button "+ Quick Add Banner Points" at bounding box center [328, 417] width 175 height 25
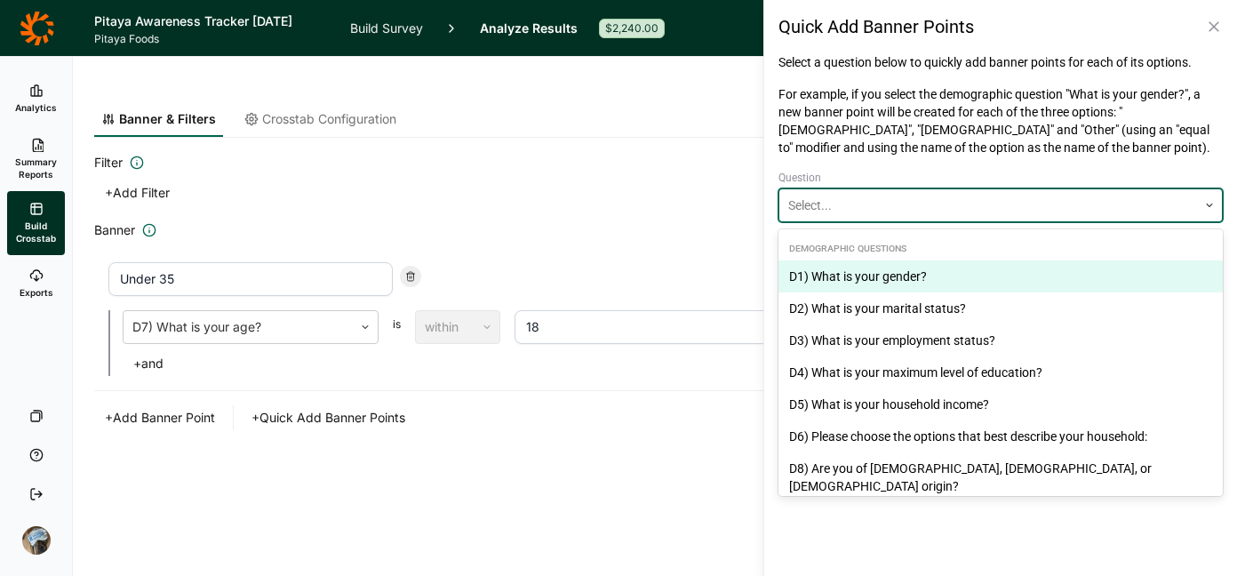
click at [1005, 209] on div at bounding box center [988, 205] width 400 height 21
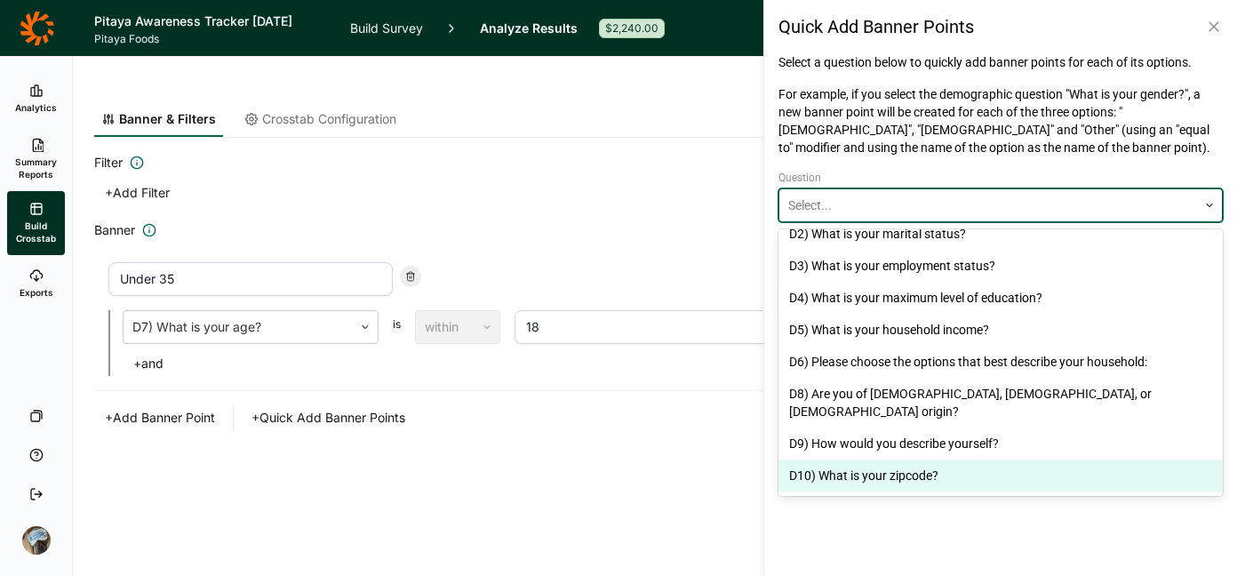
scroll to position [995, 0]
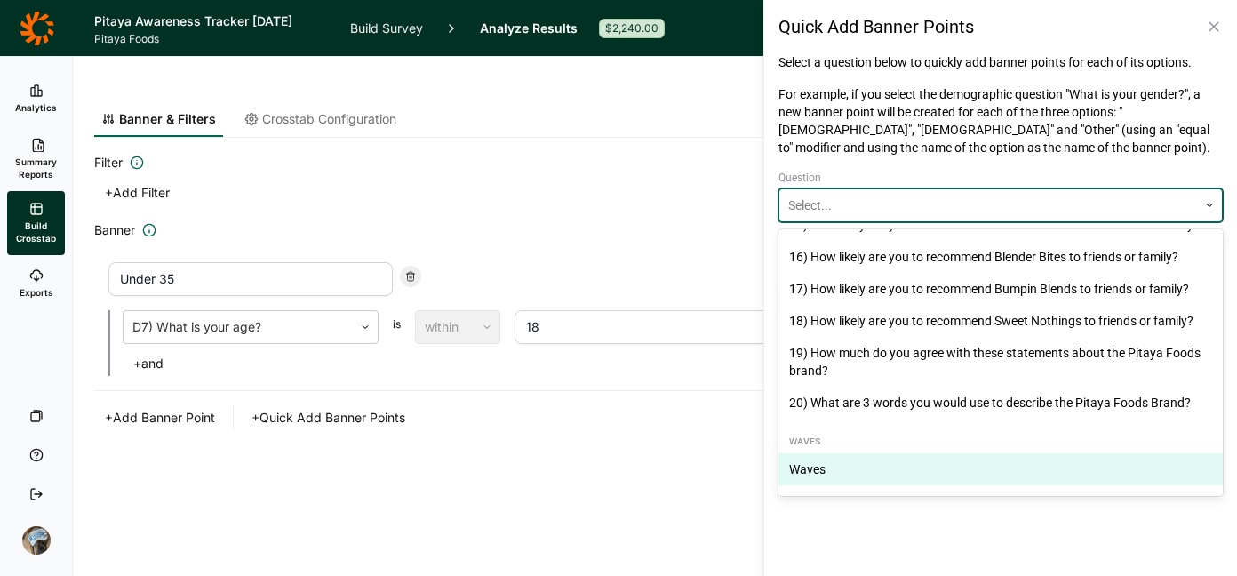
click at [831, 472] on div "Waves" at bounding box center [1000, 469] width 444 height 32
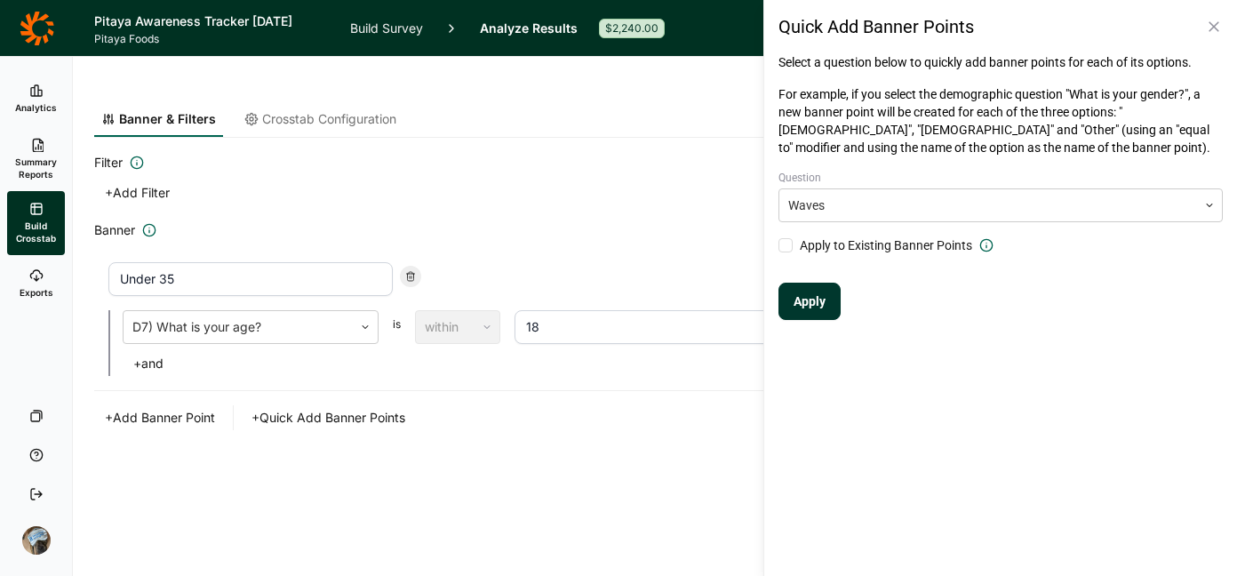
click at [866, 244] on span "Apply to Existing Banner Points" at bounding box center [886, 245] width 172 height 18
click at [778, 245] on input "Apply to Existing Banner Points" at bounding box center [778, 245] width 0 height 0
click at [804, 301] on button "Apply" at bounding box center [809, 300] width 62 height 37
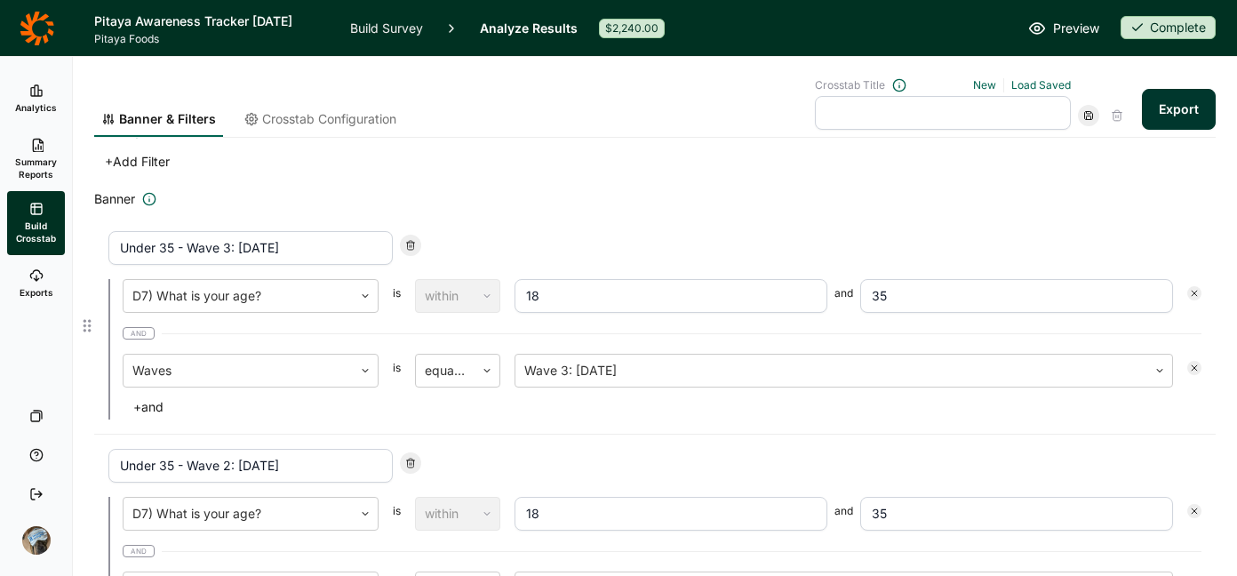
scroll to position [35, 0]
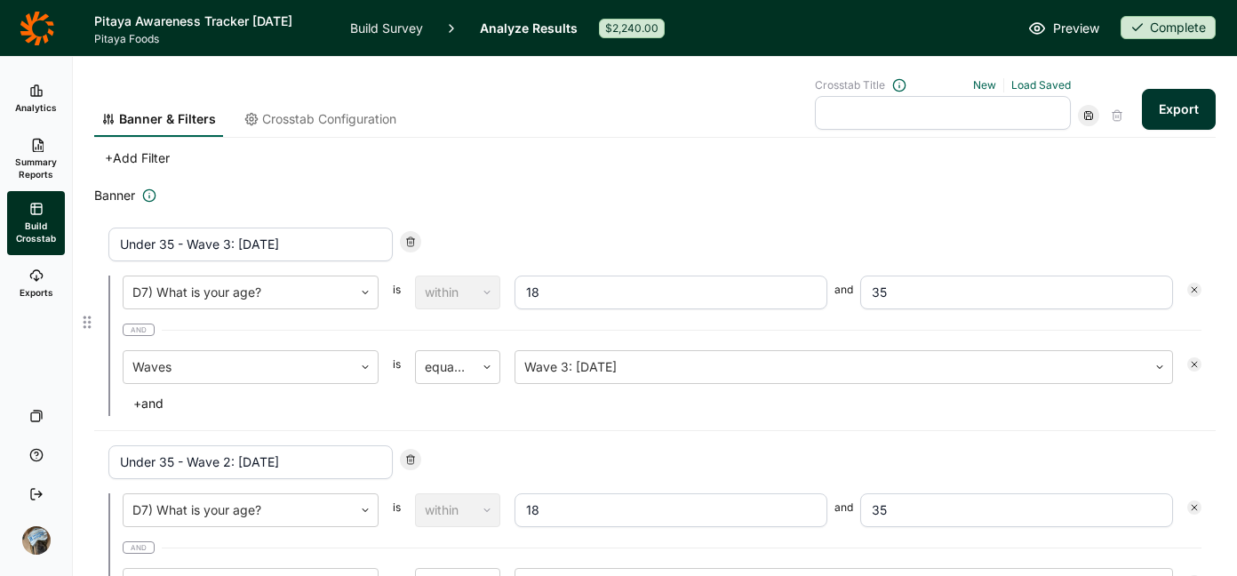
click at [417, 241] on div at bounding box center [410, 241] width 21 height 21
type input "Under 35 - Wave 2: [DATE]"
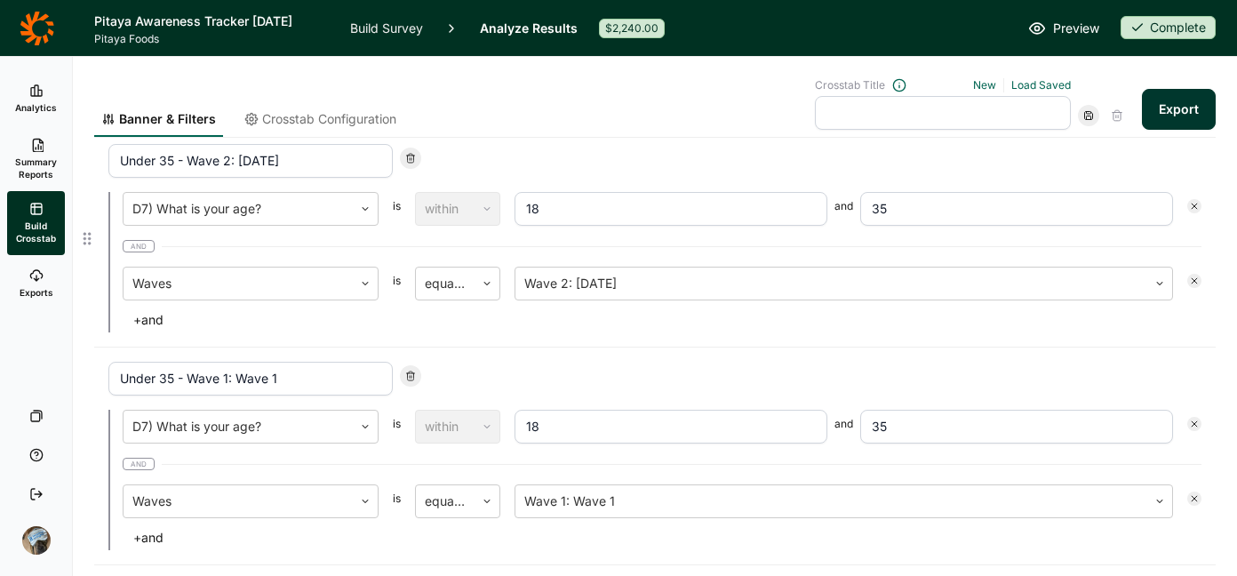
scroll to position [116, 0]
drag, startPoint x: 287, startPoint y: 378, endPoint x: 191, endPoint y: 387, distance: 96.4
click at [191, 387] on input "Under 35 - Wave 1: Wave 1" at bounding box center [250, 380] width 284 height 34
click at [189, 382] on input "Under 35 - [DATE]" at bounding box center [250, 380] width 284 height 34
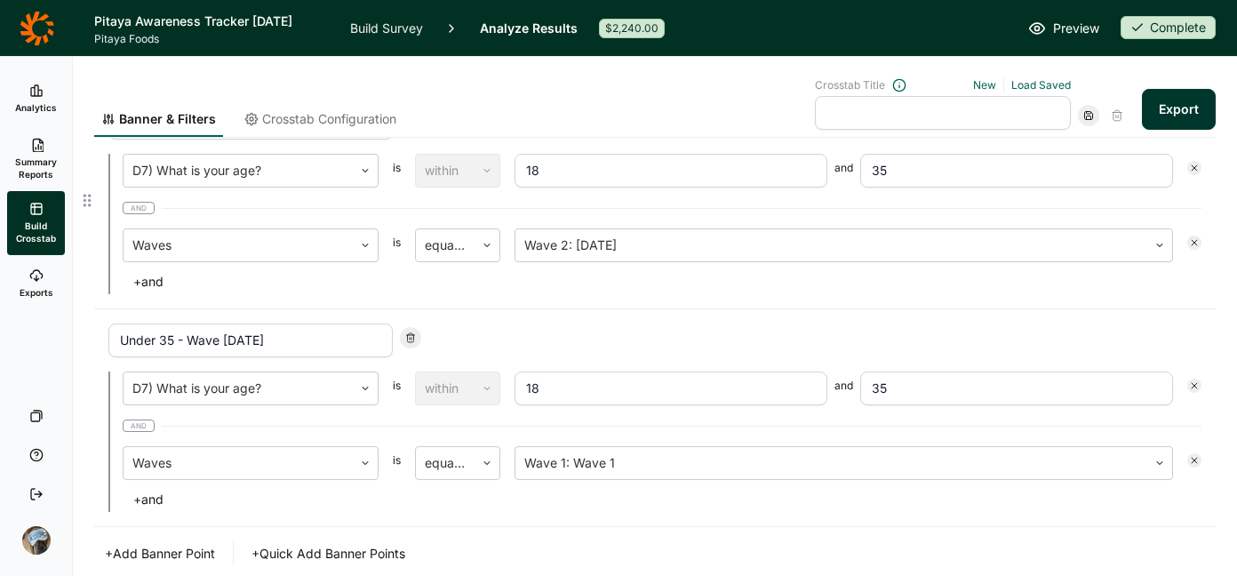
scroll to position [232, 0]
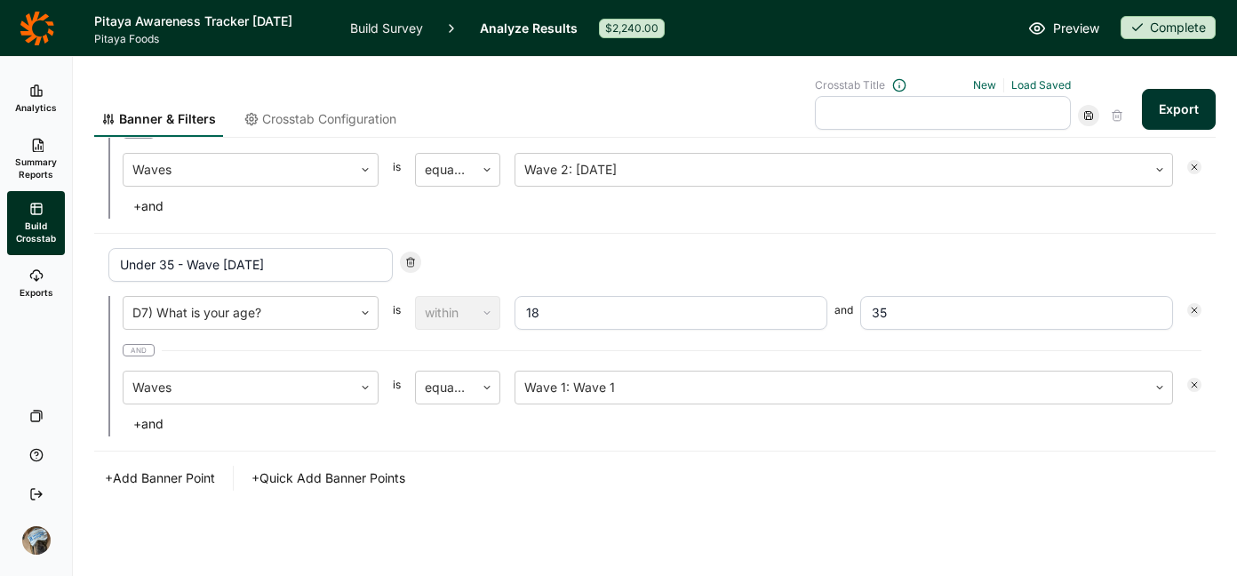
type input "Under 35 - Wave [DATE]"
click at [384, 473] on button "+ Quick Add Banner Points" at bounding box center [328, 477] width 175 height 25
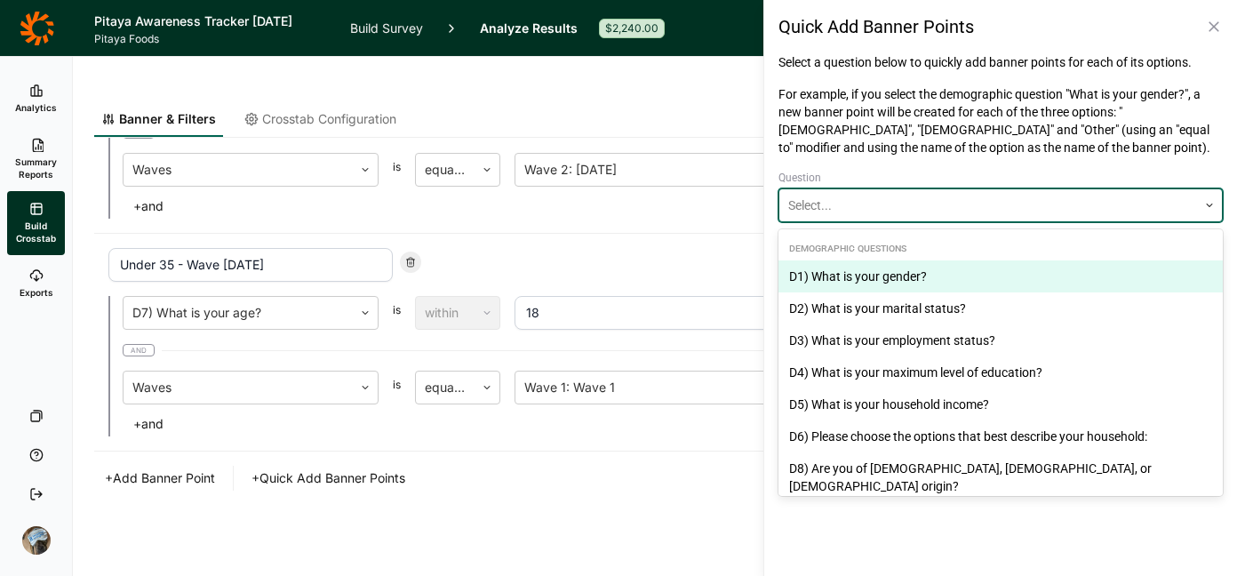
drag, startPoint x: 1029, startPoint y: 197, endPoint x: 1004, endPoint y: 276, distance: 82.9
click at [1029, 198] on div at bounding box center [988, 205] width 400 height 21
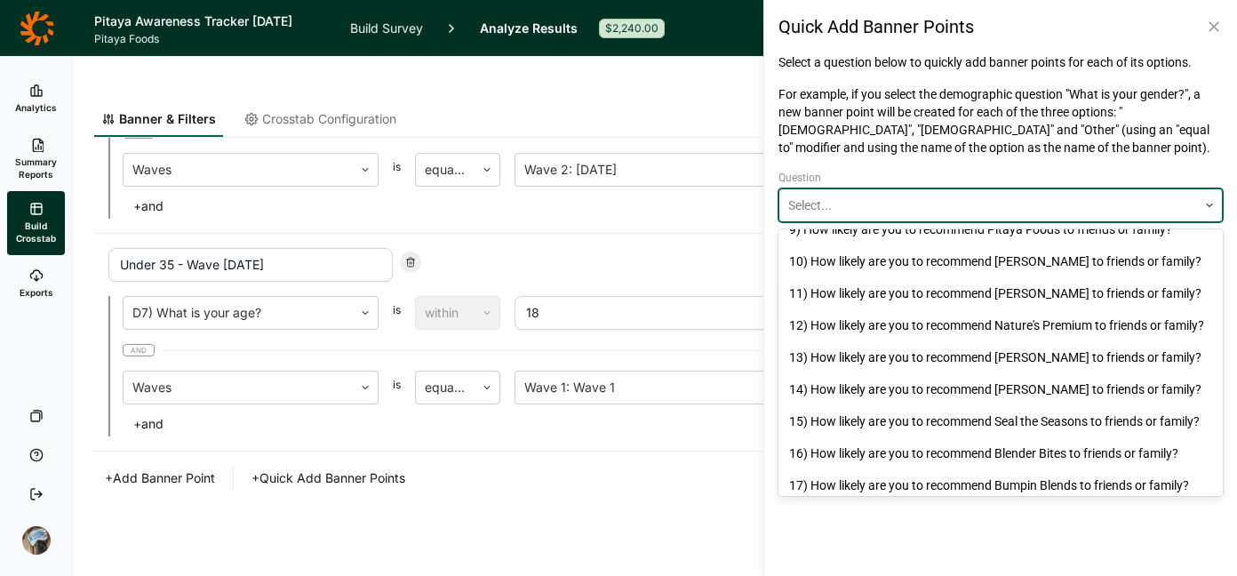
scroll to position [995, 0]
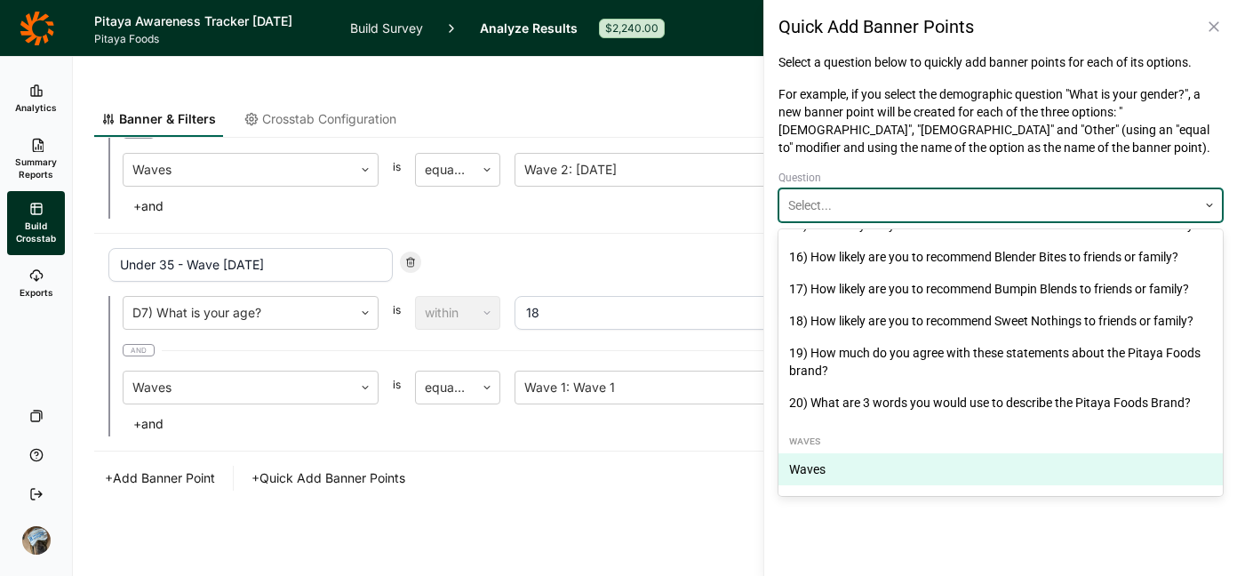
click at [848, 468] on div "Waves" at bounding box center [1000, 469] width 444 height 32
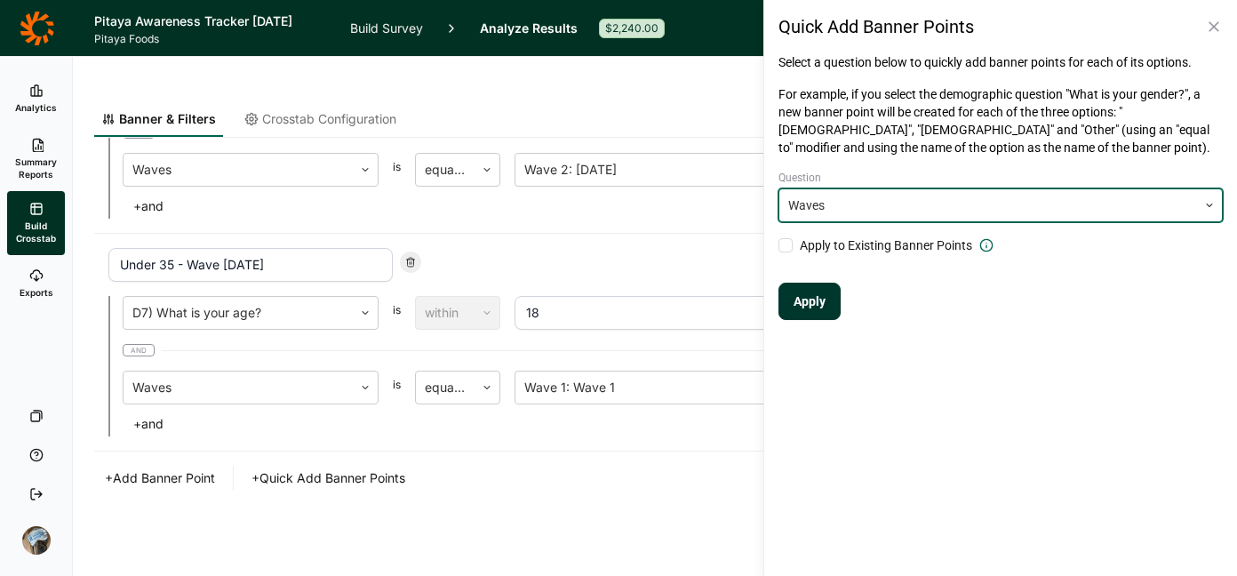
click at [798, 296] on button "Apply" at bounding box center [809, 300] width 62 height 37
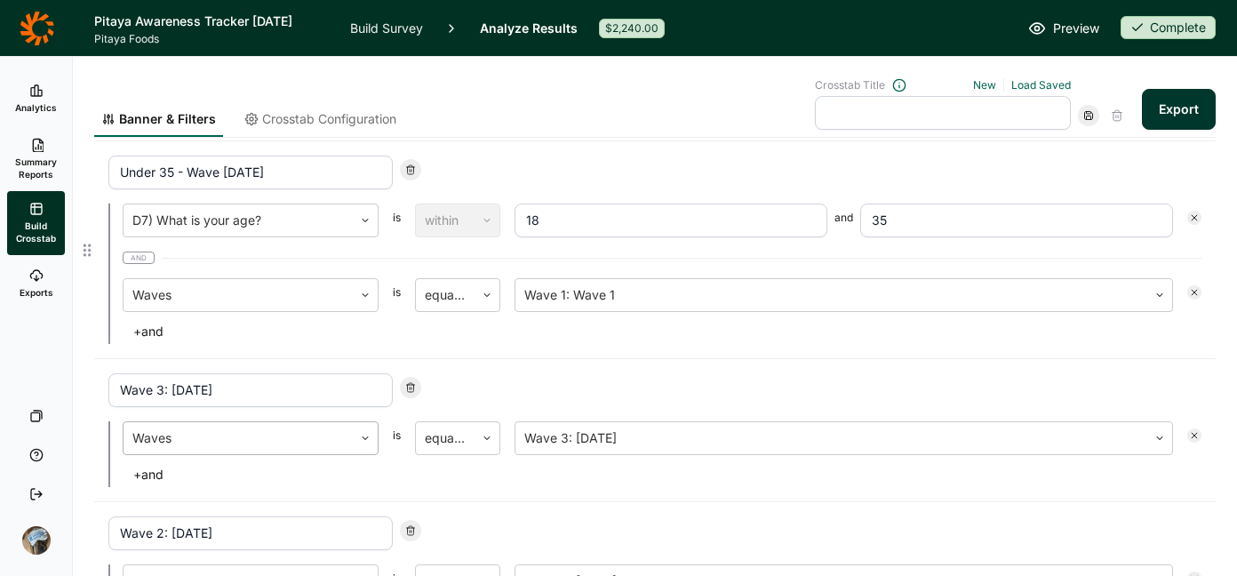
scroll to position [380, 0]
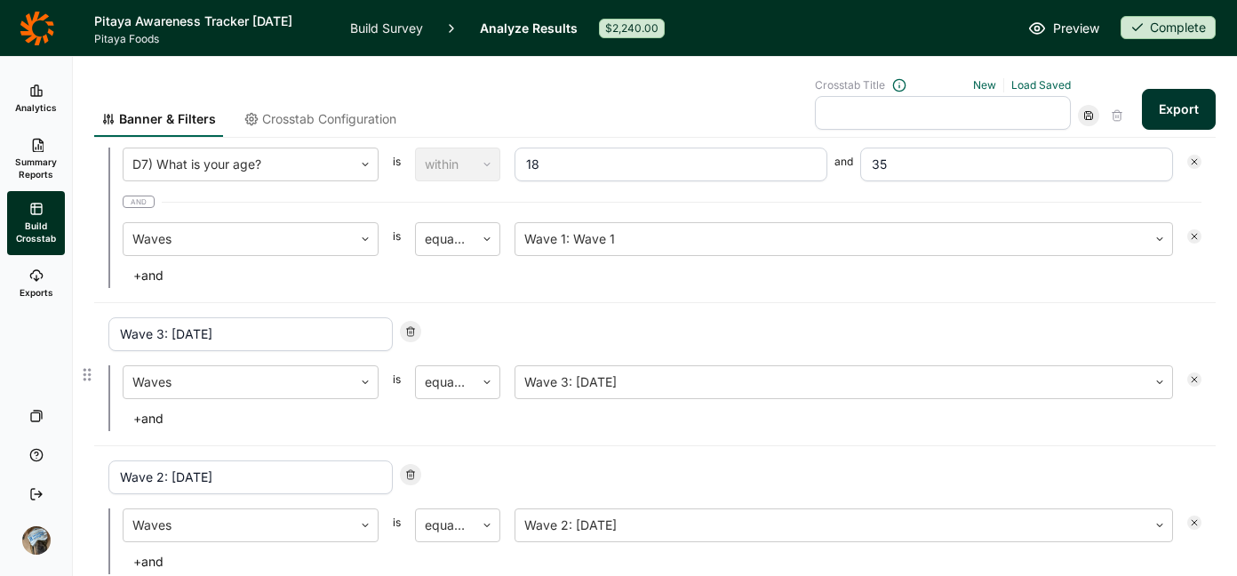
click at [413, 330] on use at bounding box center [411, 331] width 8 height 9
type input "Wave 2: [DATE]"
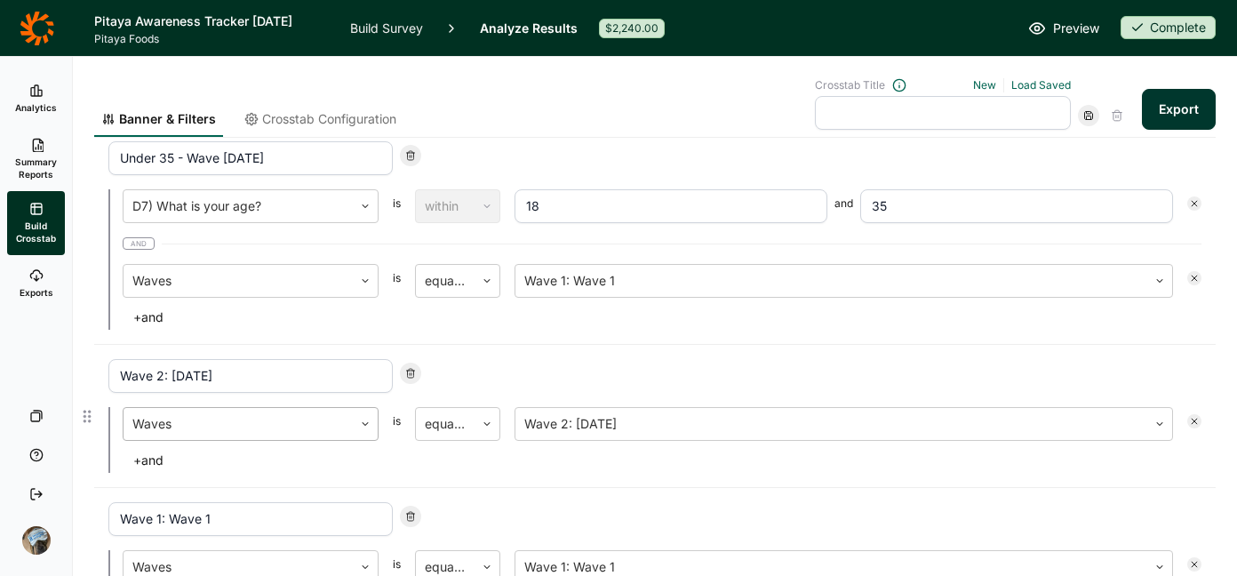
scroll to position [284, 0]
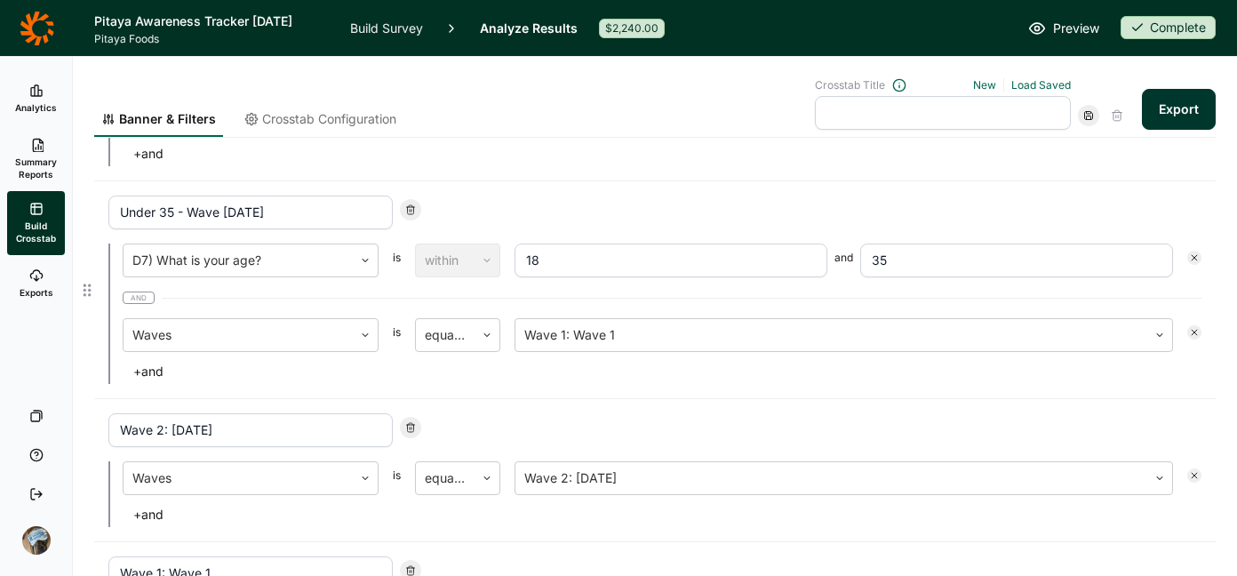
drag, startPoint x: 334, startPoint y: 219, endPoint x: 191, endPoint y: 218, distance: 143.0
click at [191, 218] on input "Under 35 - Wave [DATE]" at bounding box center [250, 212] width 284 height 34
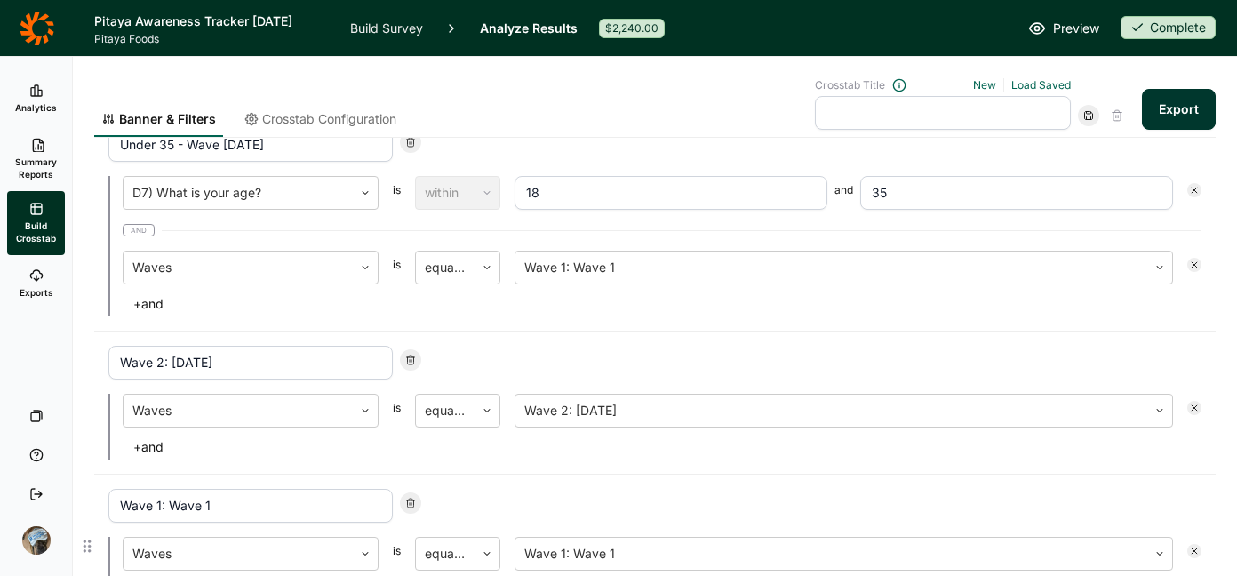
scroll to position [518, 0]
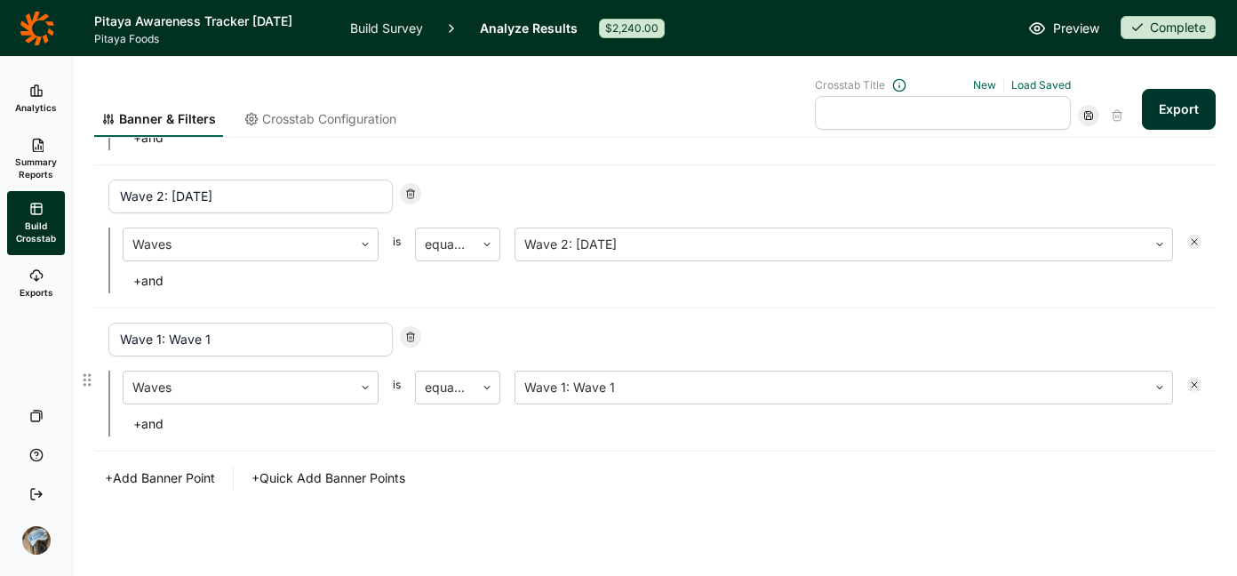
drag, startPoint x: 237, startPoint y: 337, endPoint x: 166, endPoint y: 339, distance: 71.1
click at [166, 339] on input "Wave 1: Wave 1" at bounding box center [250, 339] width 284 height 34
paste input "[DATE]"
type input "Wave 1: Wave [DATE]"
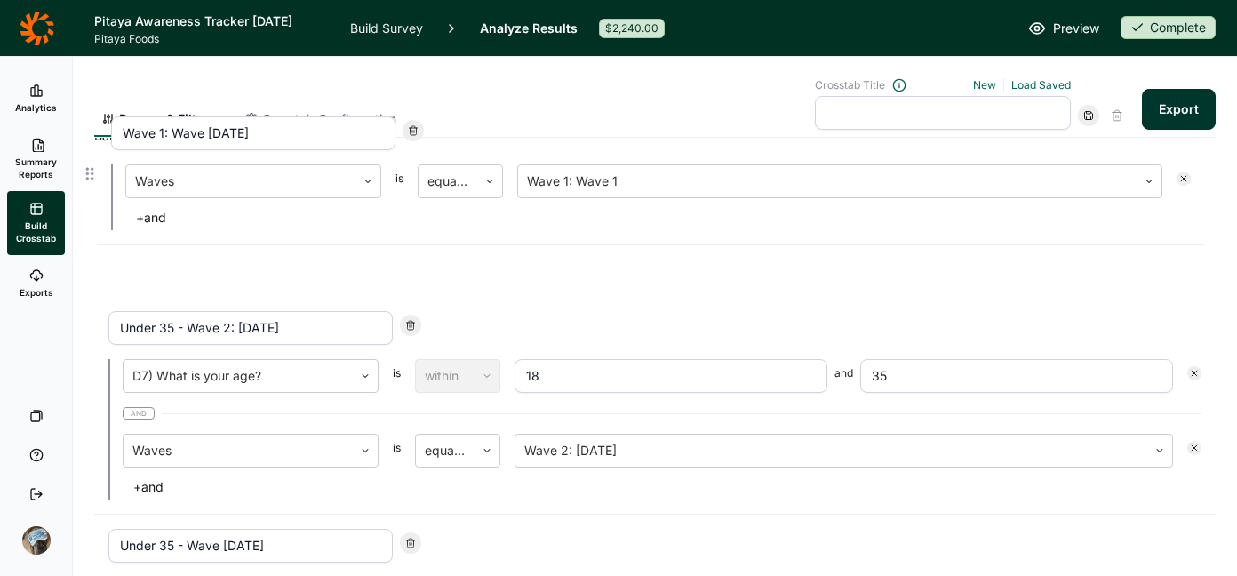
scroll to position [93, 0]
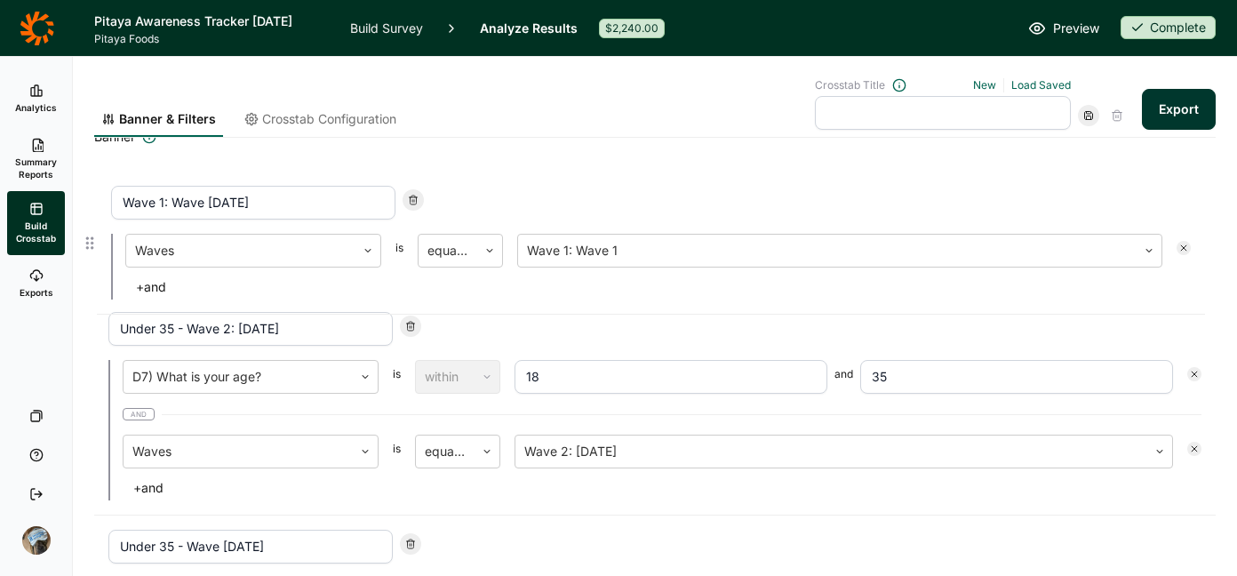
drag, startPoint x: 92, startPoint y: 384, endPoint x: 93, endPoint y: 243, distance: 141.3
click at [94, 243] on div "Under 35 - Wave 2: [DATE] D7) What is your age? is within 18 and 35 and Waves i…" at bounding box center [654, 515] width 1121 height 721
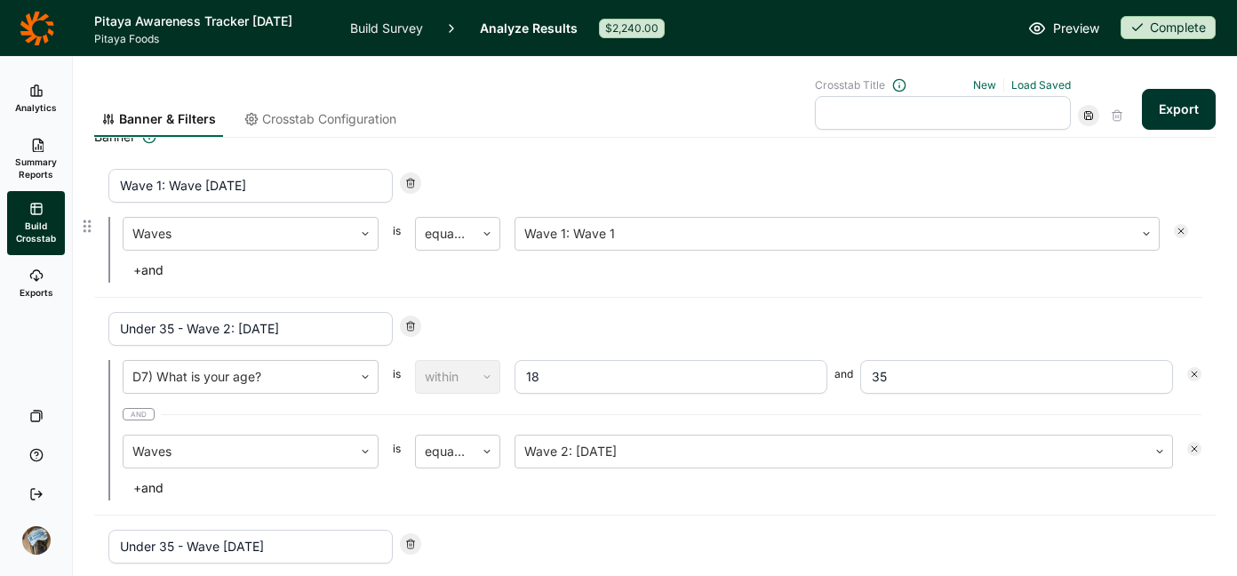
type input "Wave 1: Wave [DATE]"
type input "Under 35 - Wave 2: [DATE]"
type input "Under 35 - Wave [DATE]"
type input "Wave 2: [DATE]"
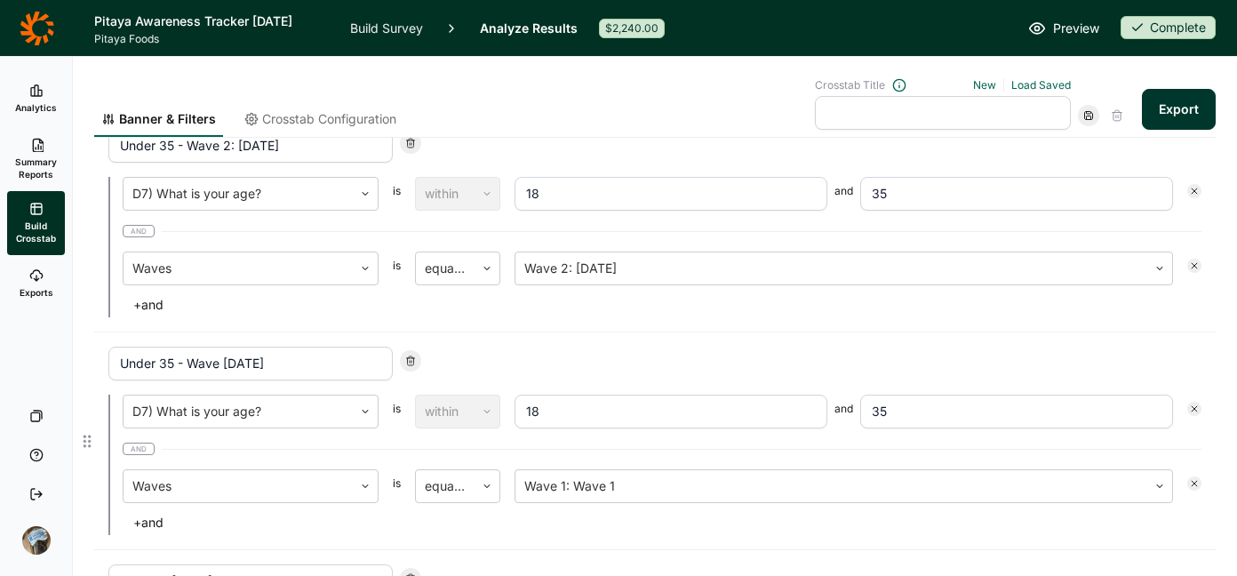
scroll to position [286, 0]
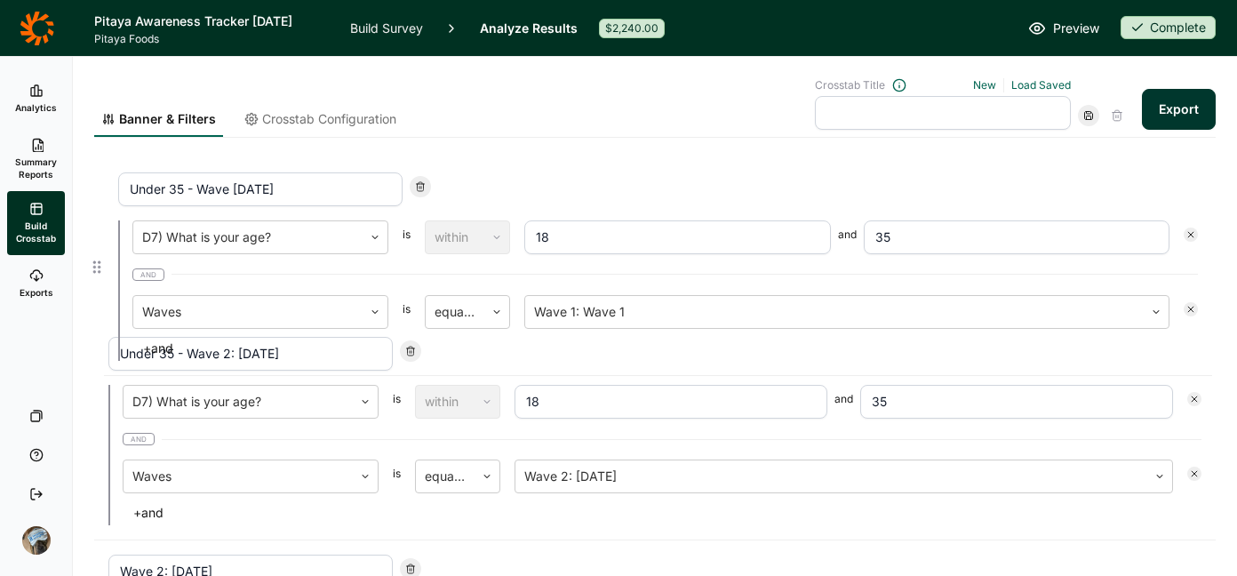
drag, startPoint x: 86, startPoint y: 429, endPoint x: 96, endPoint y: 262, distance: 167.3
click at [96, 262] on div "Wave 1: Wave [DATE] Waves is equal to Wave 1: Wave 1 + and Under 35 - Wave 2: […" at bounding box center [654, 322] width 1121 height 721
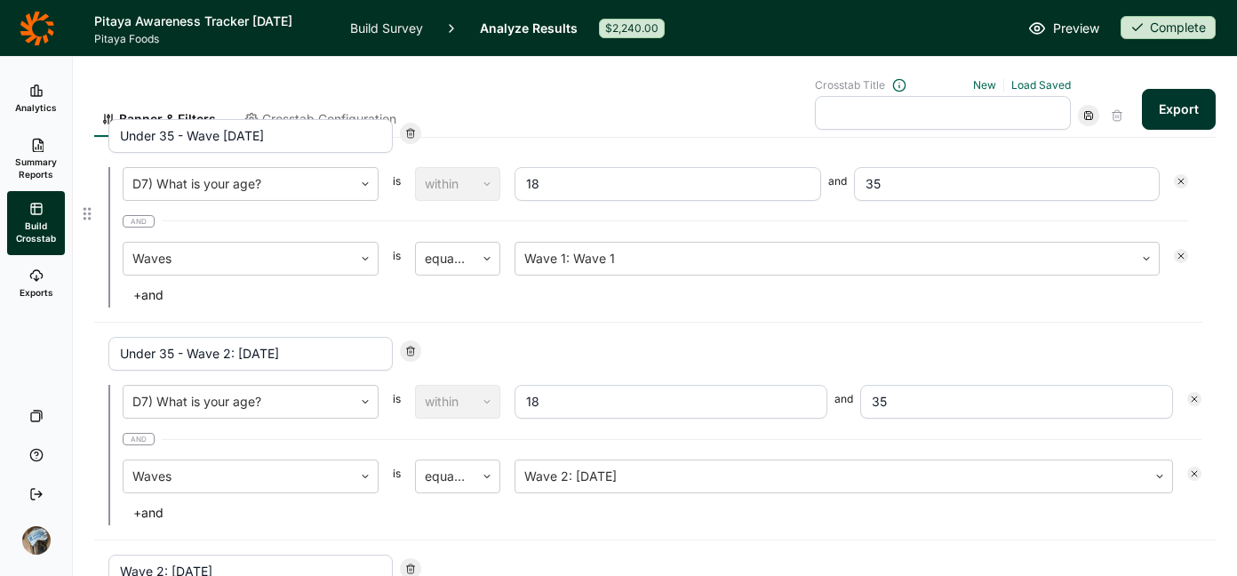
type input "Under 35 - Wave [DATE]"
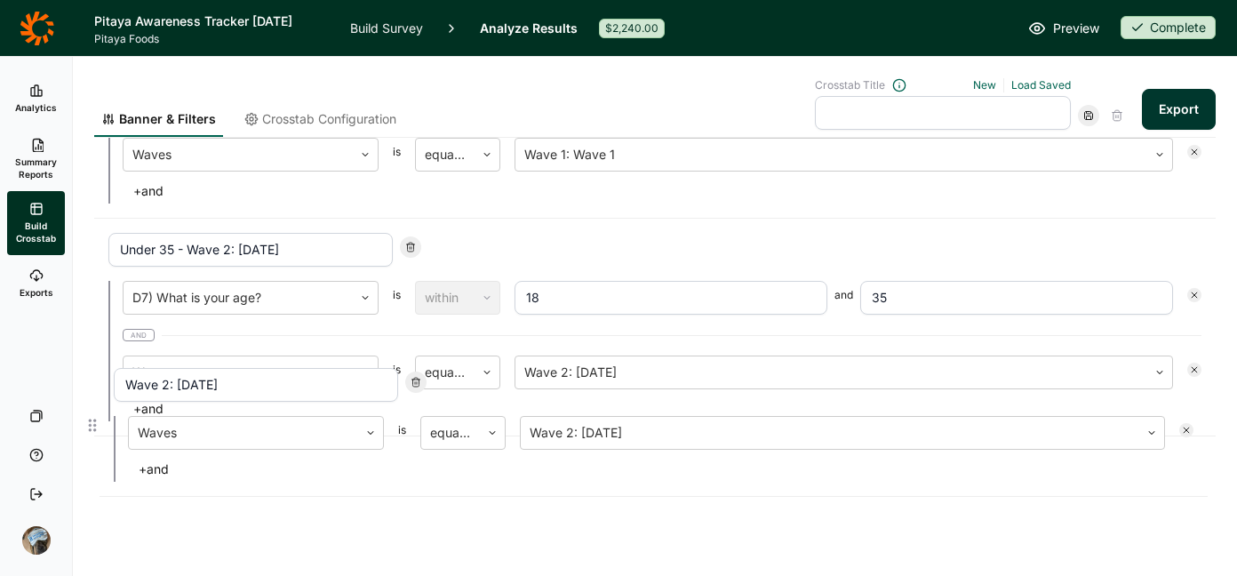
scroll to position [394, 0]
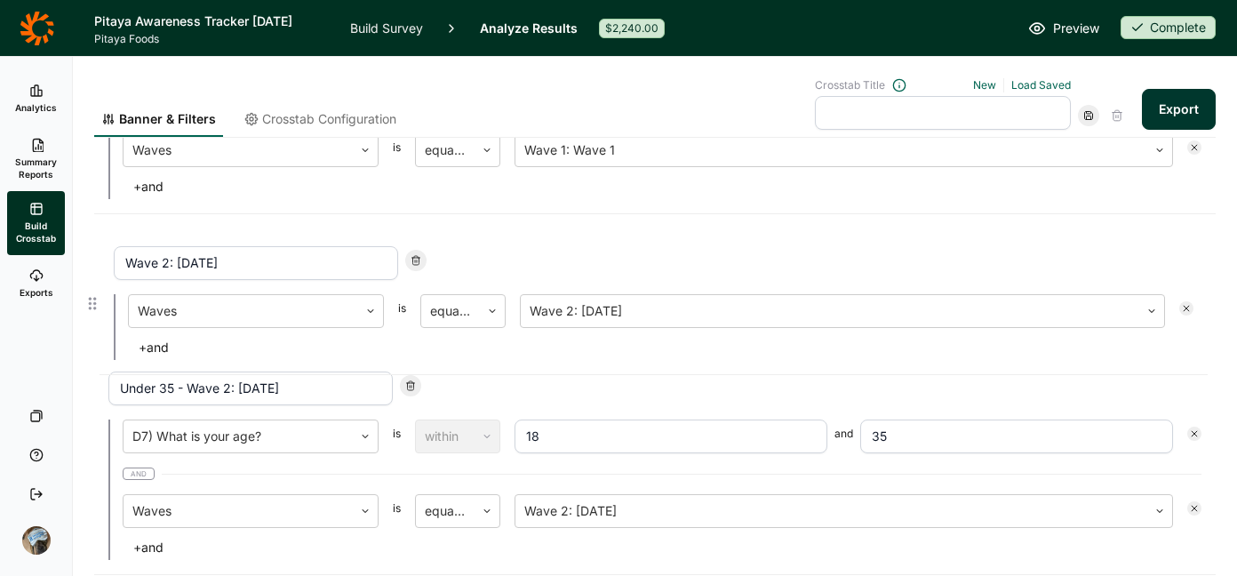
drag, startPoint x: 87, startPoint y: 518, endPoint x: 93, endPoint y: 304, distance: 214.2
click at [91, 301] on div "Banner & Filters Crosstab Configuration Crosstab Title New Load Saved Export Fi…" at bounding box center [655, 316] width 1164 height 519
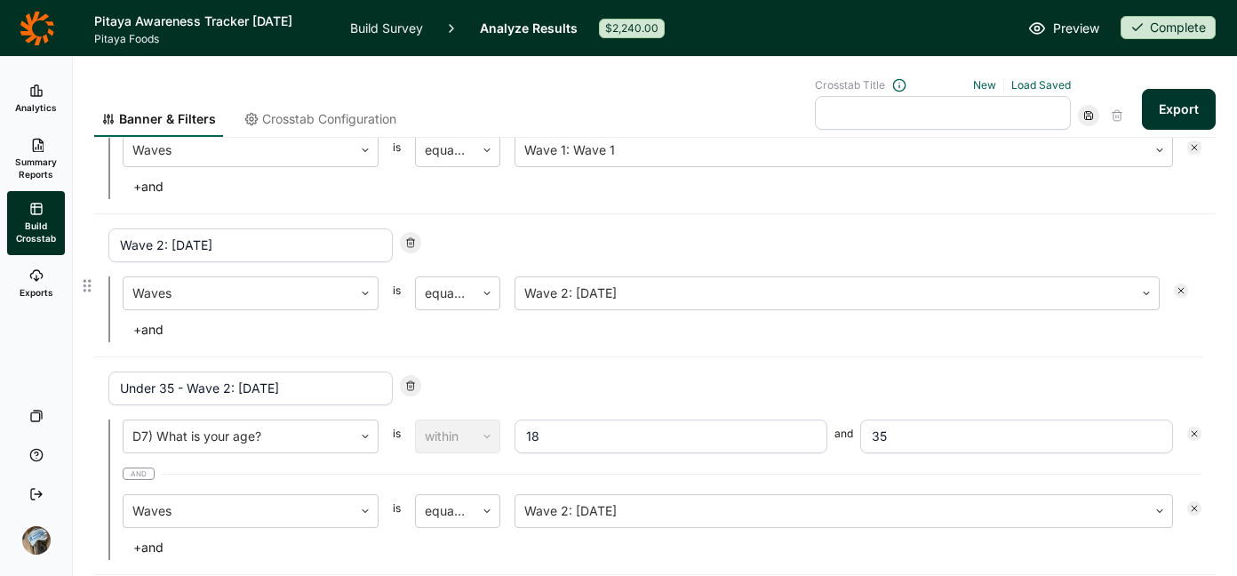
type input "Wave 2: [DATE]"
type input "Under 35 - Wave 2: [DATE]"
click at [601, 354] on div "Wave 2: [DATE] Waves is equal to Wave 2: [DATE] + and" at bounding box center [654, 285] width 1121 height 143
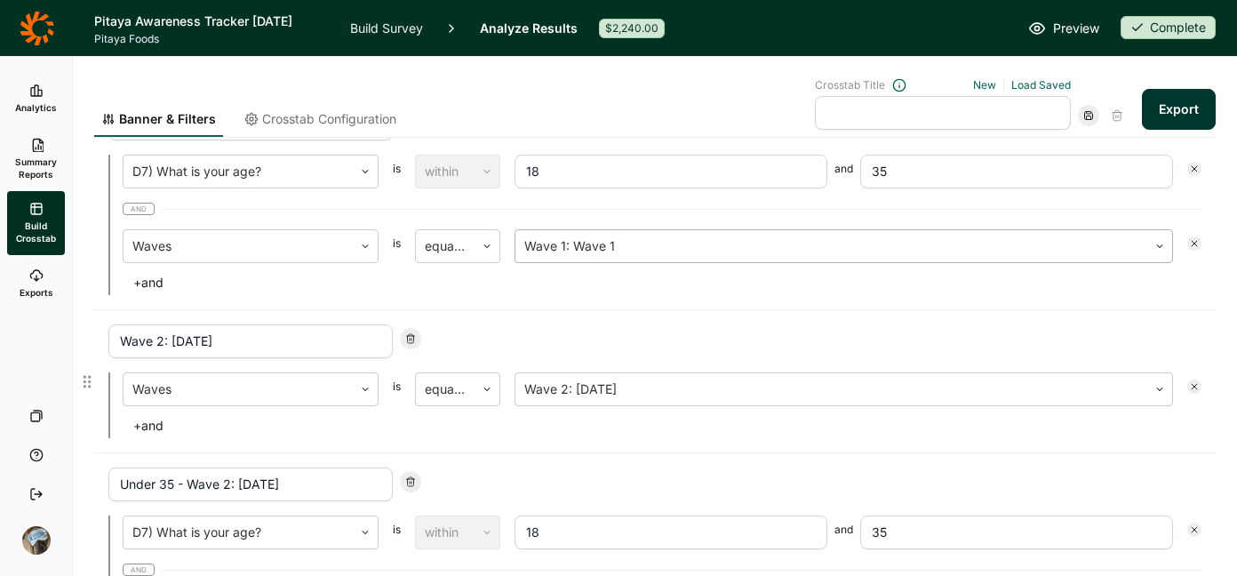
scroll to position [238, 0]
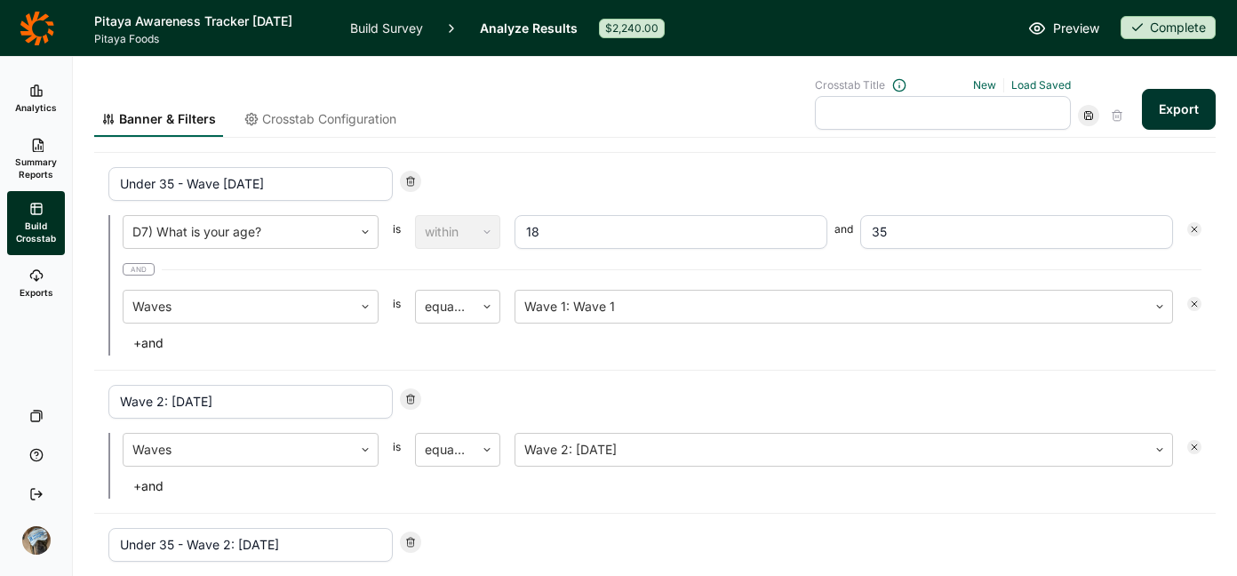
click at [834, 109] on input "text" at bounding box center [943, 113] width 256 height 34
type input "waves + under 35"
click at [820, 174] on div "Under 35 - Wave [DATE]" at bounding box center [654, 184] width 1093 height 34
click at [1078, 115] on div at bounding box center [1088, 115] width 21 height 21
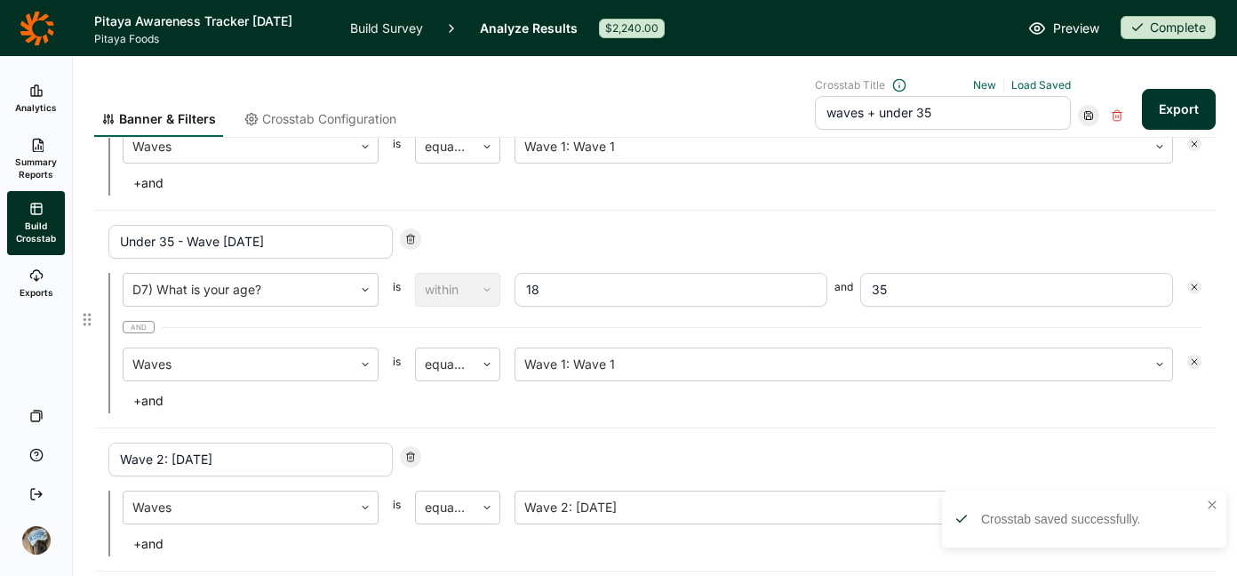
scroll to position [177, 0]
click at [1148, 108] on button "Export" at bounding box center [1179, 109] width 74 height 41
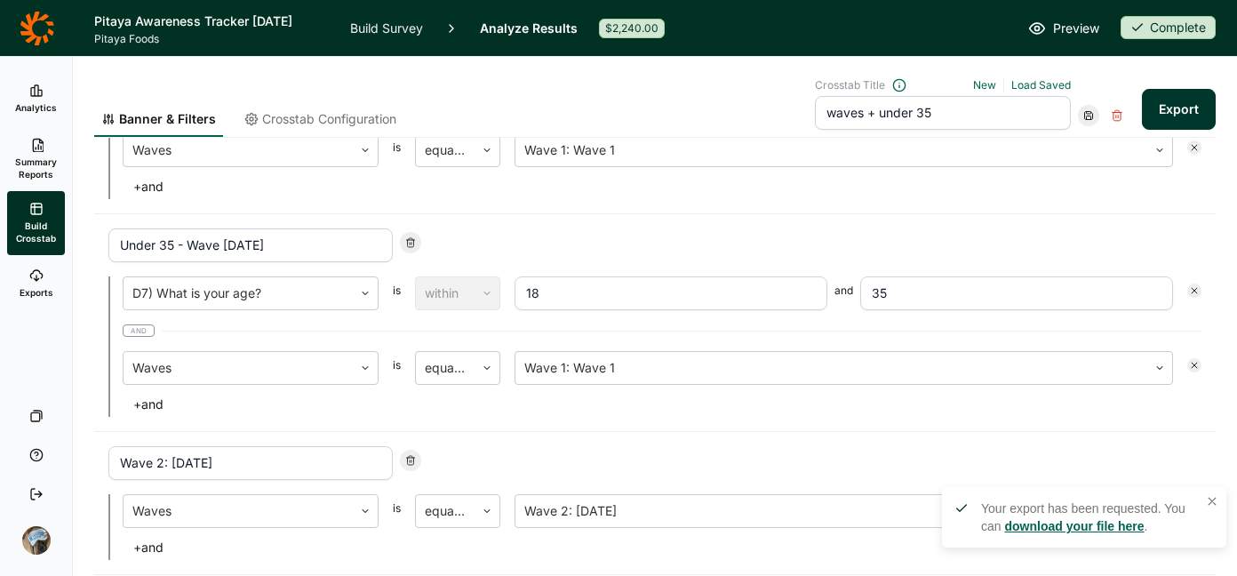
click at [1045, 519] on link "download your file here" at bounding box center [1073, 526] width 139 height 14
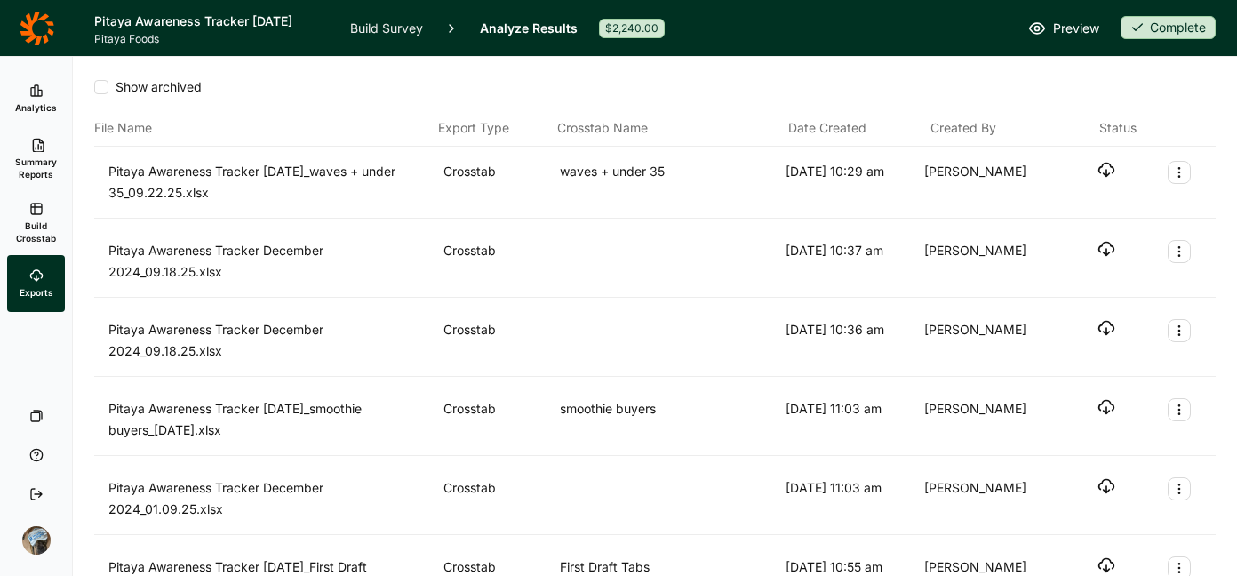
click at [1097, 168] on icon "button" at bounding box center [1106, 170] width 18 height 18
click at [1097, 325] on icon "button" at bounding box center [1106, 328] width 18 height 18
click at [36, 20] on icon at bounding box center [37, 28] width 34 height 34
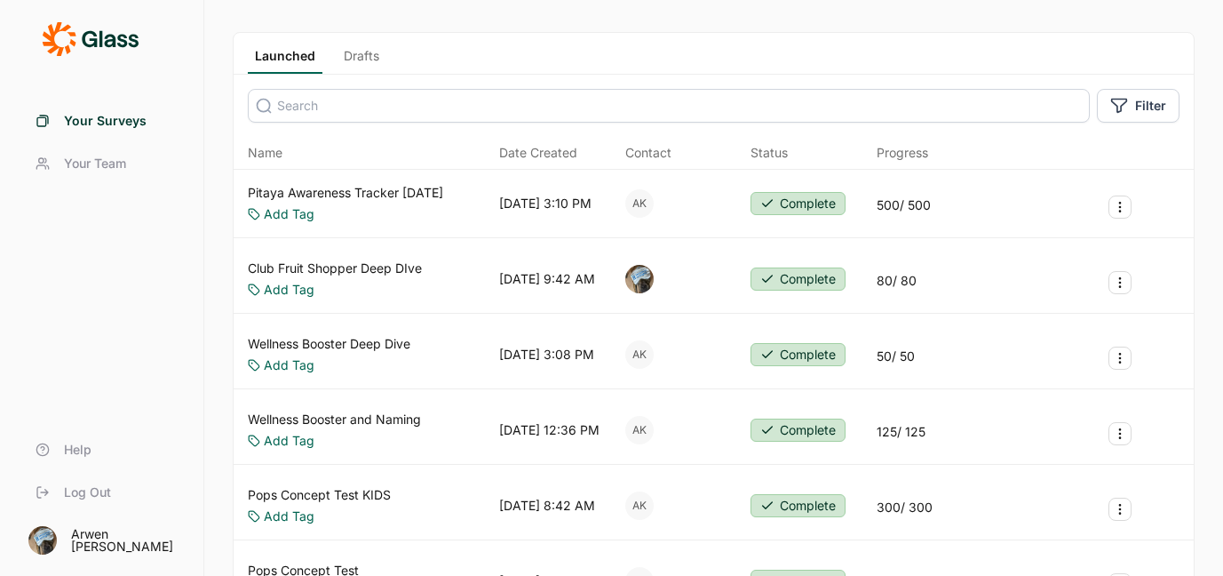
scroll to position [79, 0]
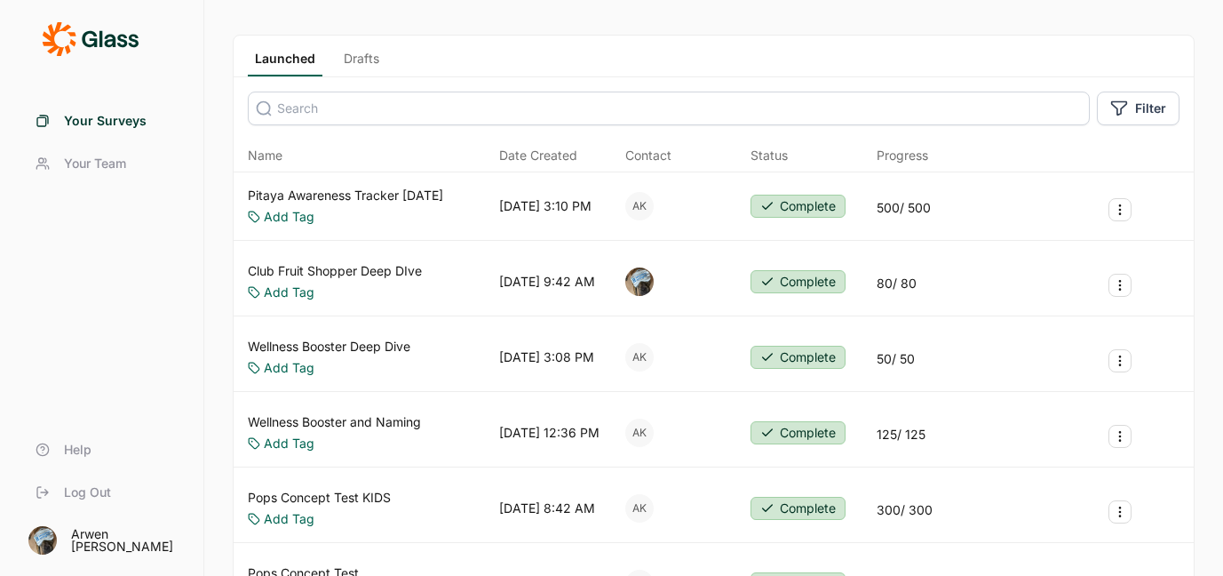
click at [367, 355] on link "Wellness Booster Deep Dive" at bounding box center [329, 347] width 163 height 18
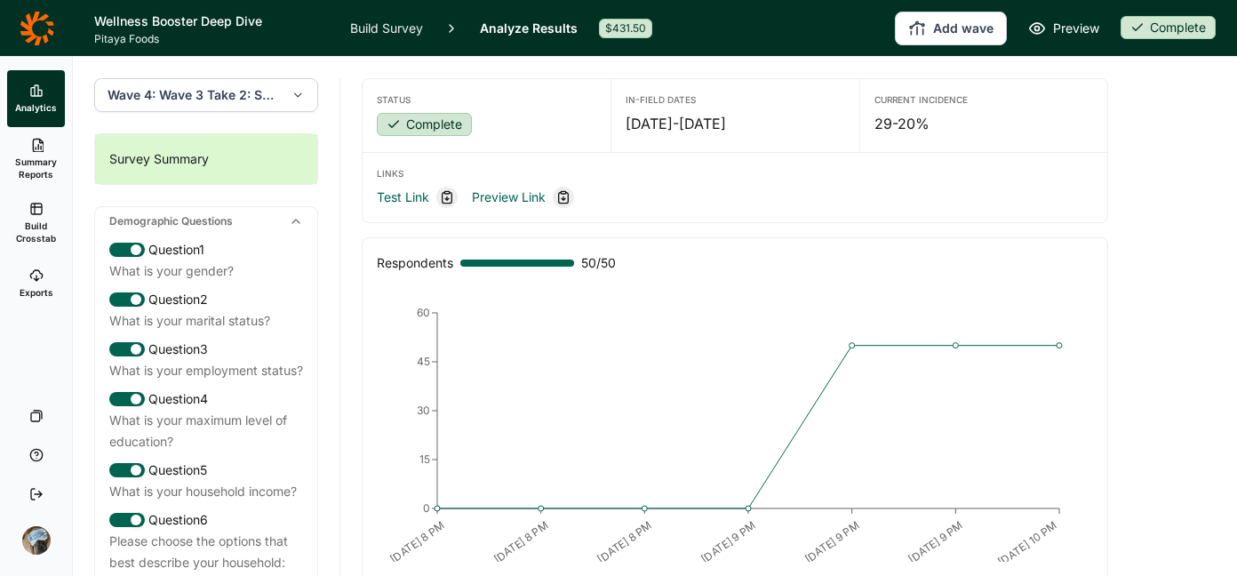
click at [790, 104] on div "In-Field Dates" at bounding box center [734, 99] width 219 height 12
click at [36, 216] on link "Build Crosstab" at bounding box center [36, 223] width 58 height 64
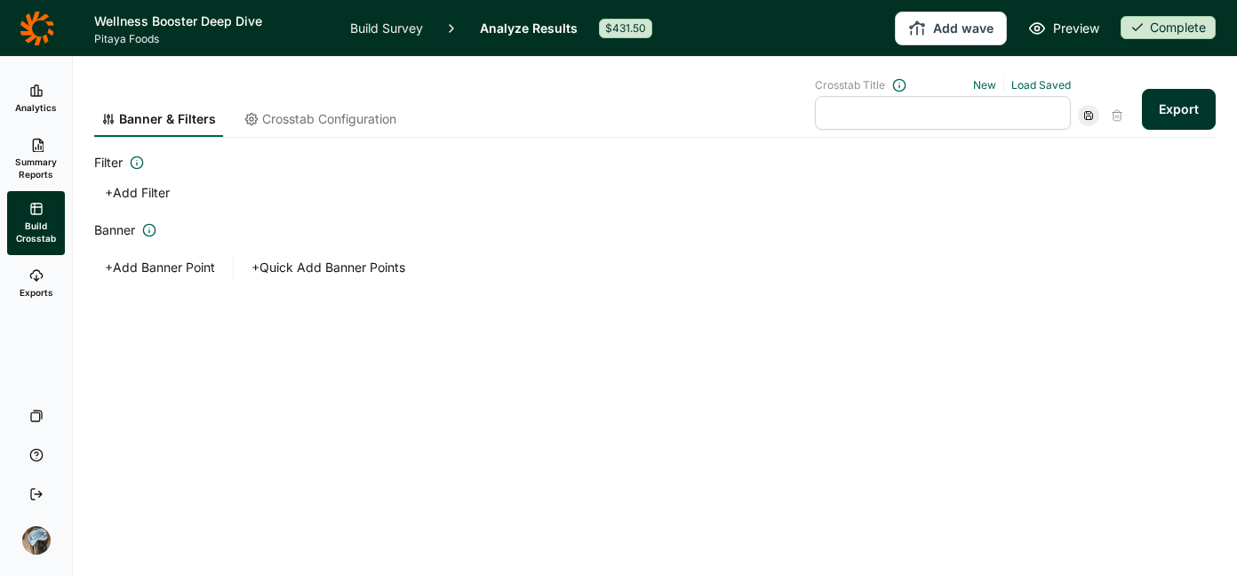
click at [195, 262] on button "+ Add Banner Point" at bounding box center [159, 267] width 131 height 25
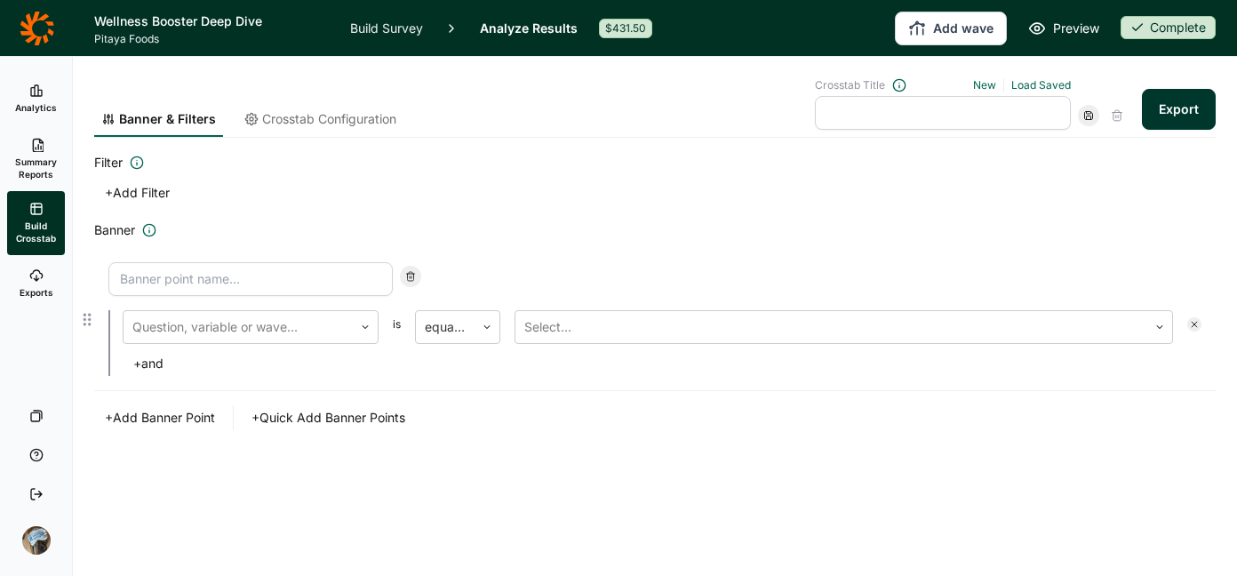
click at [207, 271] on input at bounding box center [250, 279] width 284 height 34
type input "Under 35"
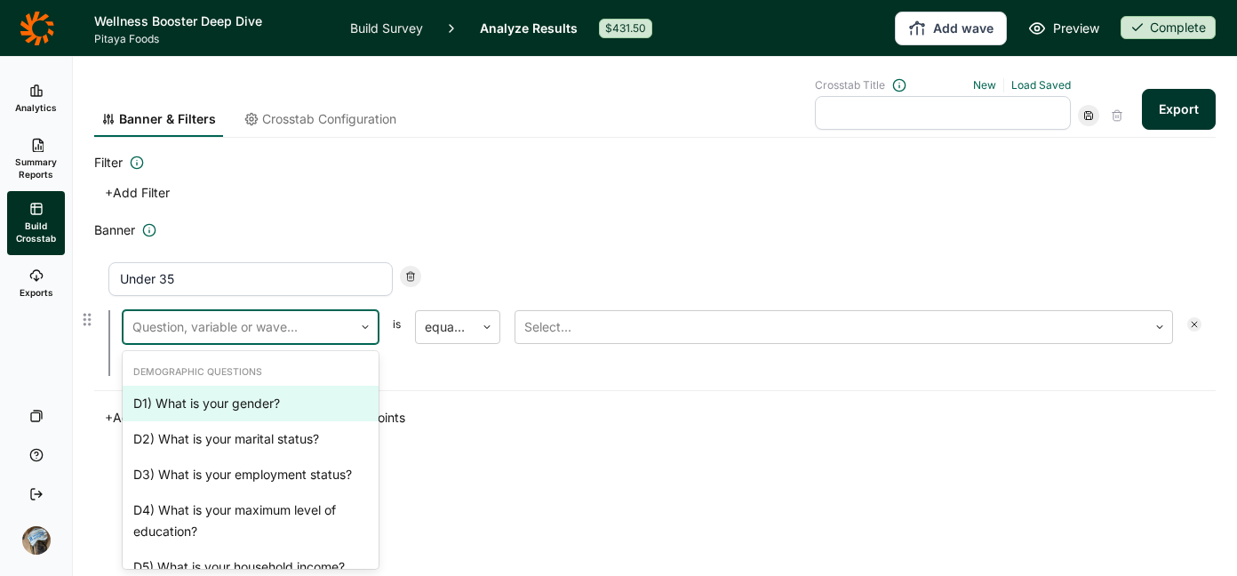
click at [244, 329] on div at bounding box center [237, 326] width 211 height 25
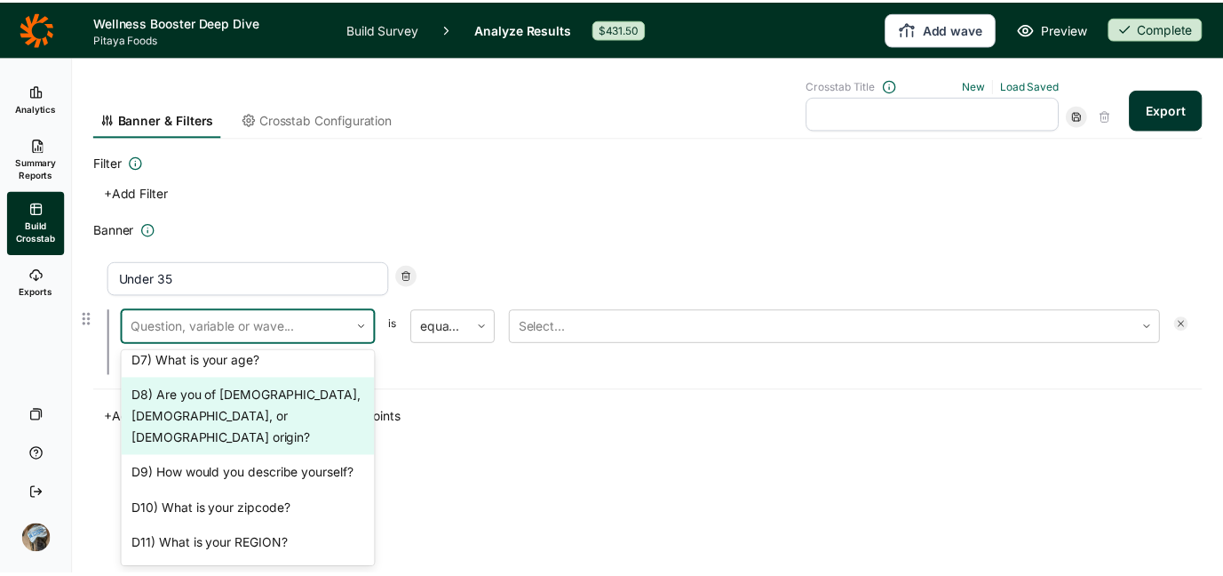
scroll to position [302, 0]
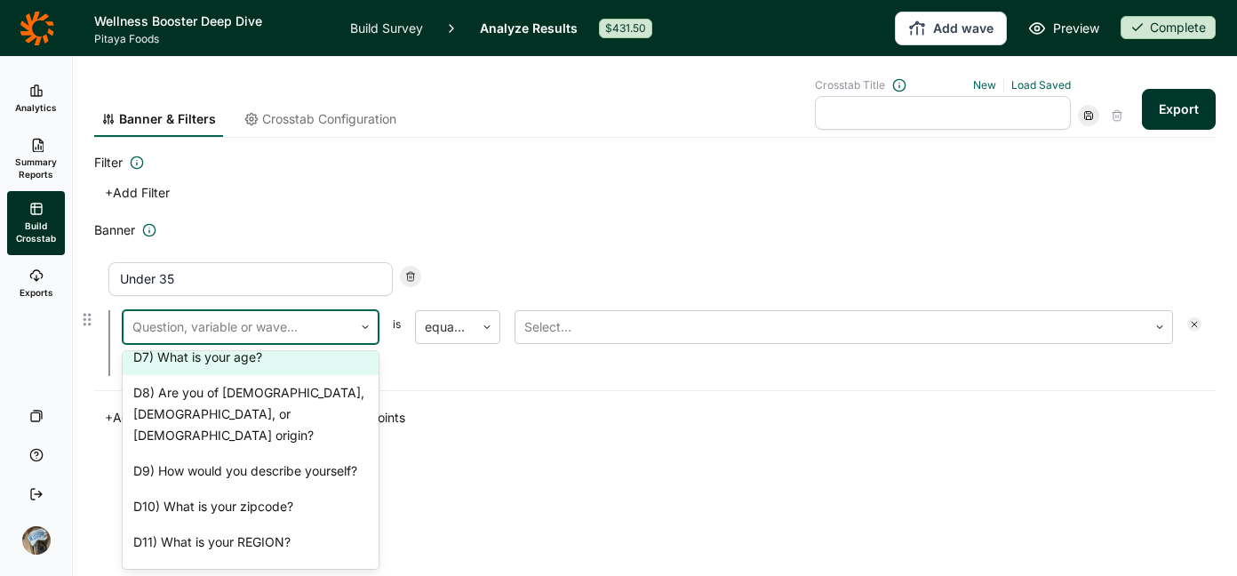
click at [248, 355] on div "D7) What is your age?" at bounding box center [251, 357] width 256 height 36
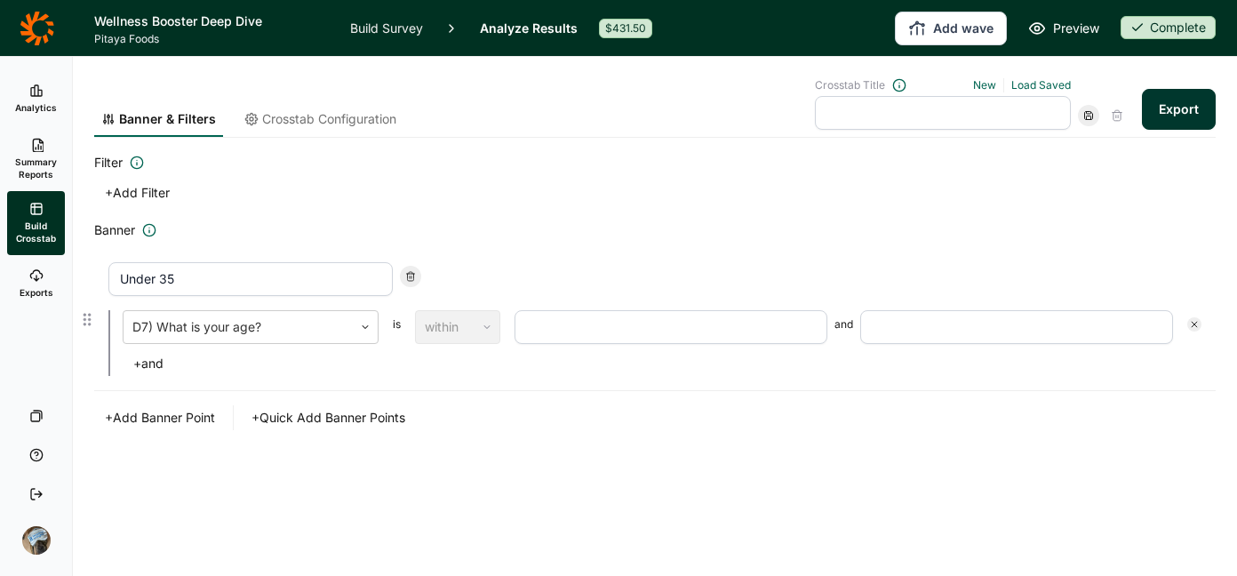
click at [552, 334] on input "number" at bounding box center [670, 327] width 313 height 34
type input "18"
type input "35"
click at [617, 458] on div "Banner & Filters Crosstab Configuration Crosstab Title New Load Saved Export Fi…" at bounding box center [654, 286] width 1121 height 458
click at [1180, 123] on button "Export" at bounding box center [1179, 109] width 74 height 41
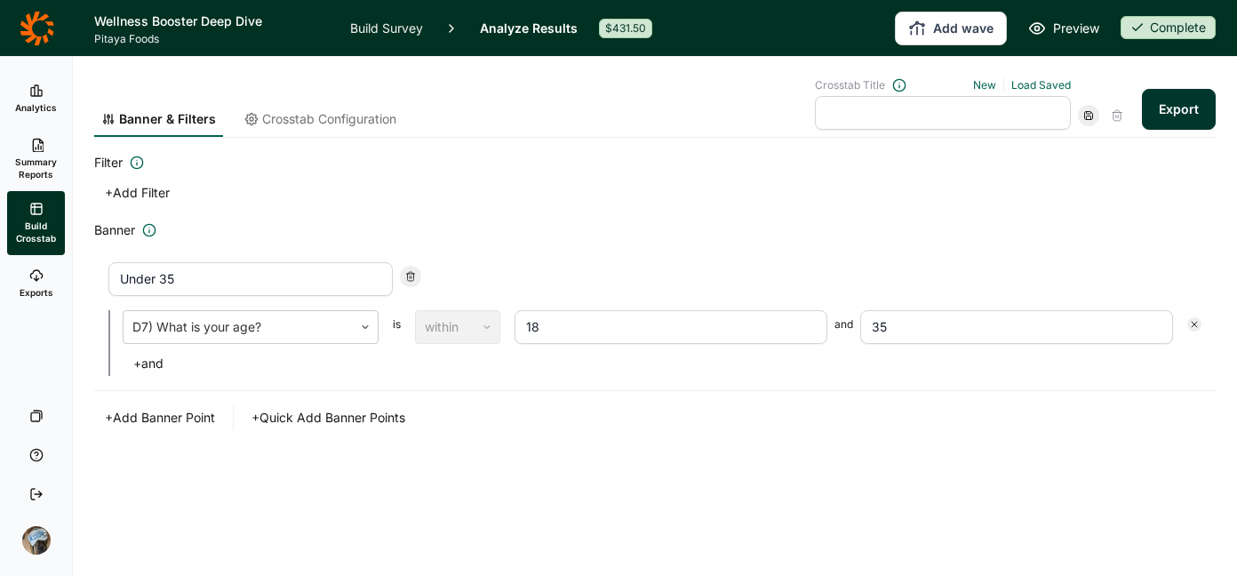
click at [33, 278] on use at bounding box center [36, 275] width 12 height 11
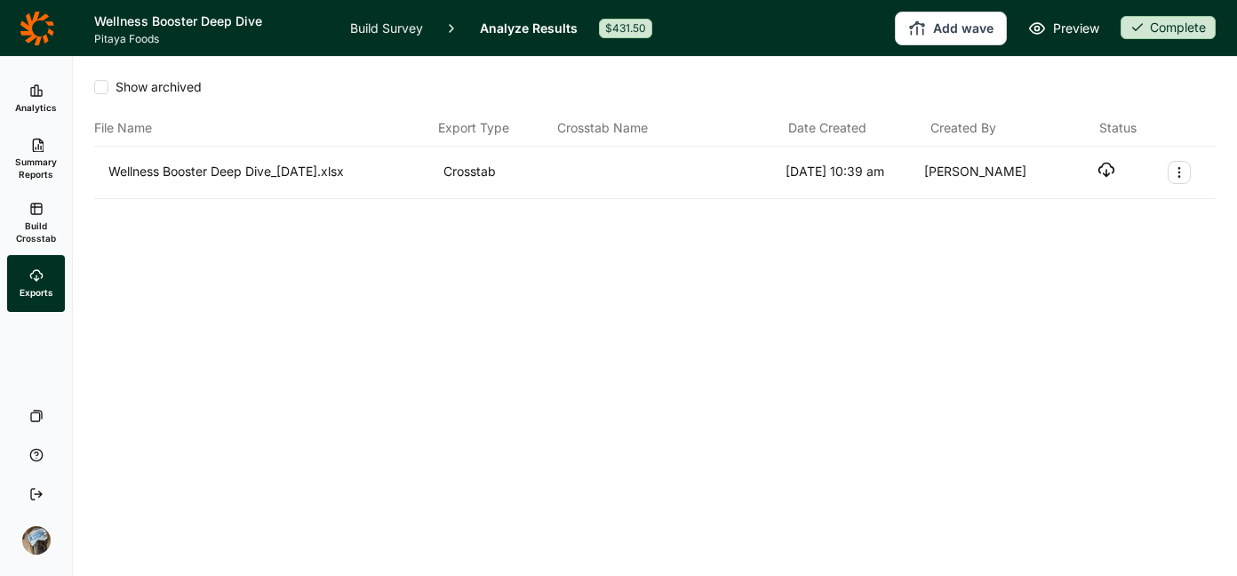
click at [1096, 157] on div "Wellness Booster Deep Dive_09.22.25.xlsx Crosstab 9/22/2025 10:39 am Arwen Kimm…" at bounding box center [654, 173] width 1121 height 52
click at [1100, 173] on icon "button" at bounding box center [1106, 170] width 18 height 18
click at [46, 26] on icon at bounding box center [37, 29] width 35 height 36
